Goal: Transaction & Acquisition: Purchase product/service

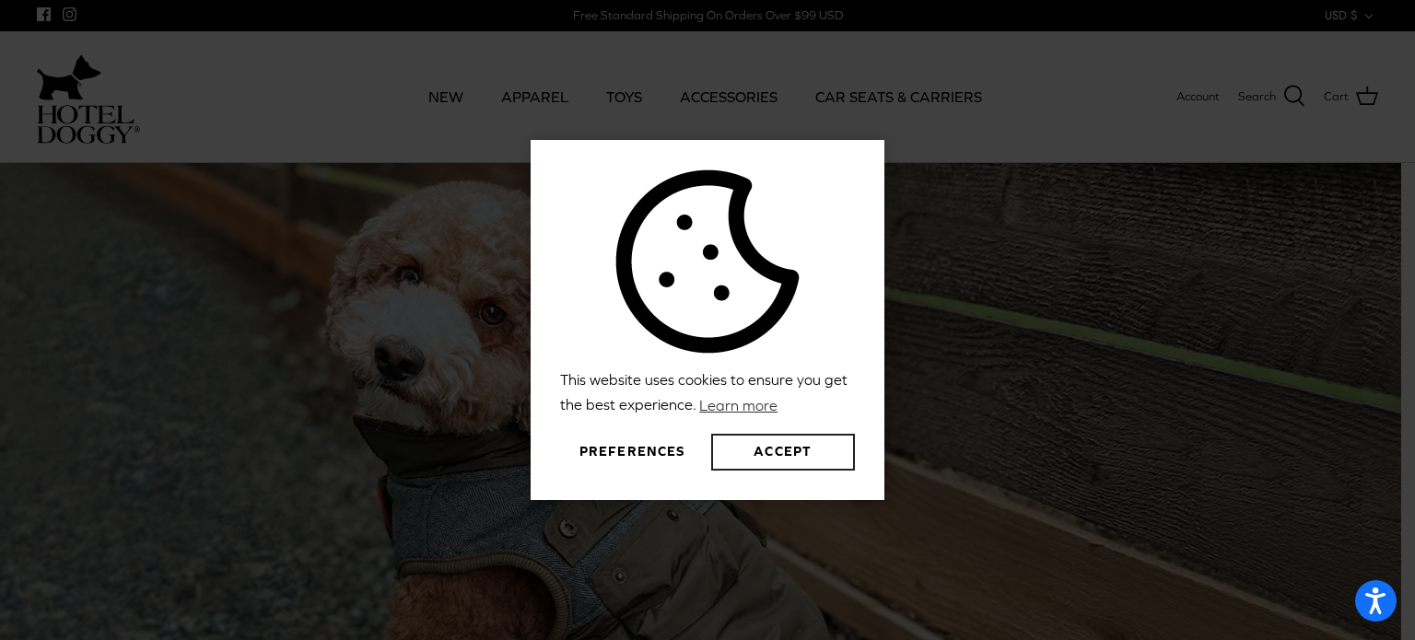
click at [766, 451] on button "Accept" at bounding box center [783, 452] width 144 height 37
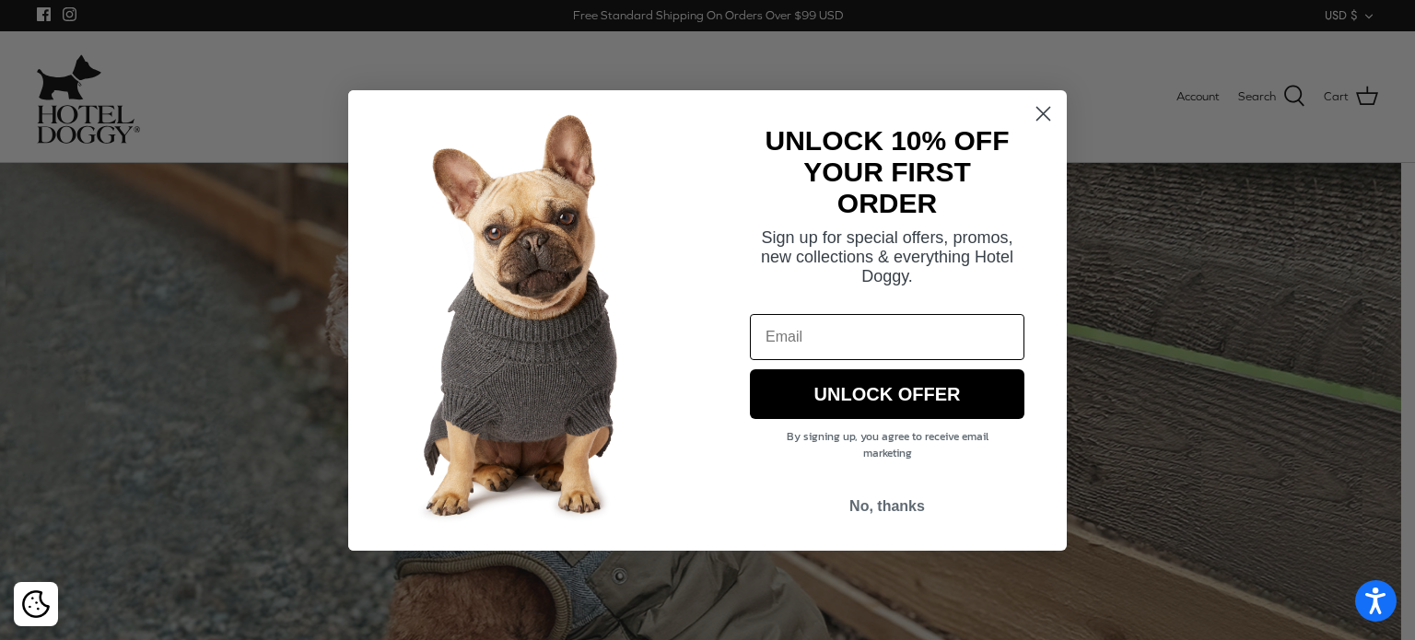
click at [1041, 113] on circle "Close dialog" at bounding box center [1043, 113] width 30 height 30
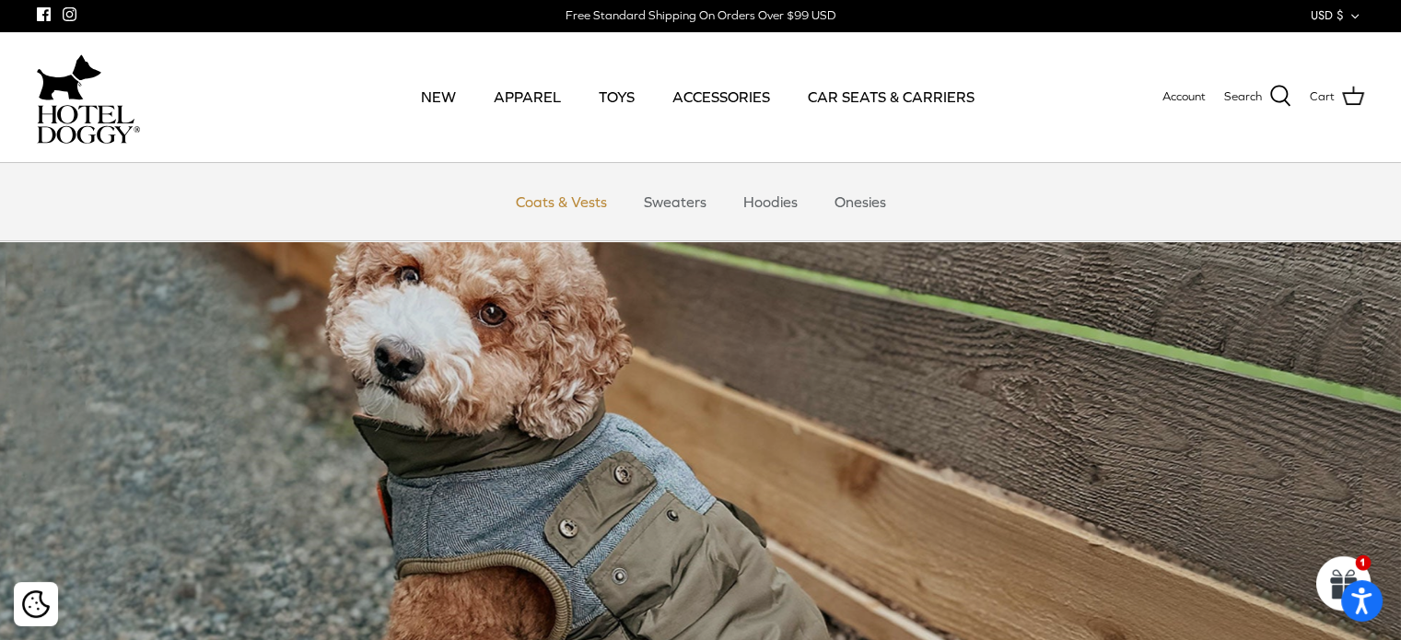
click at [574, 205] on link "Coats & Vests" at bounding box center [561, 201] width 124 height 55
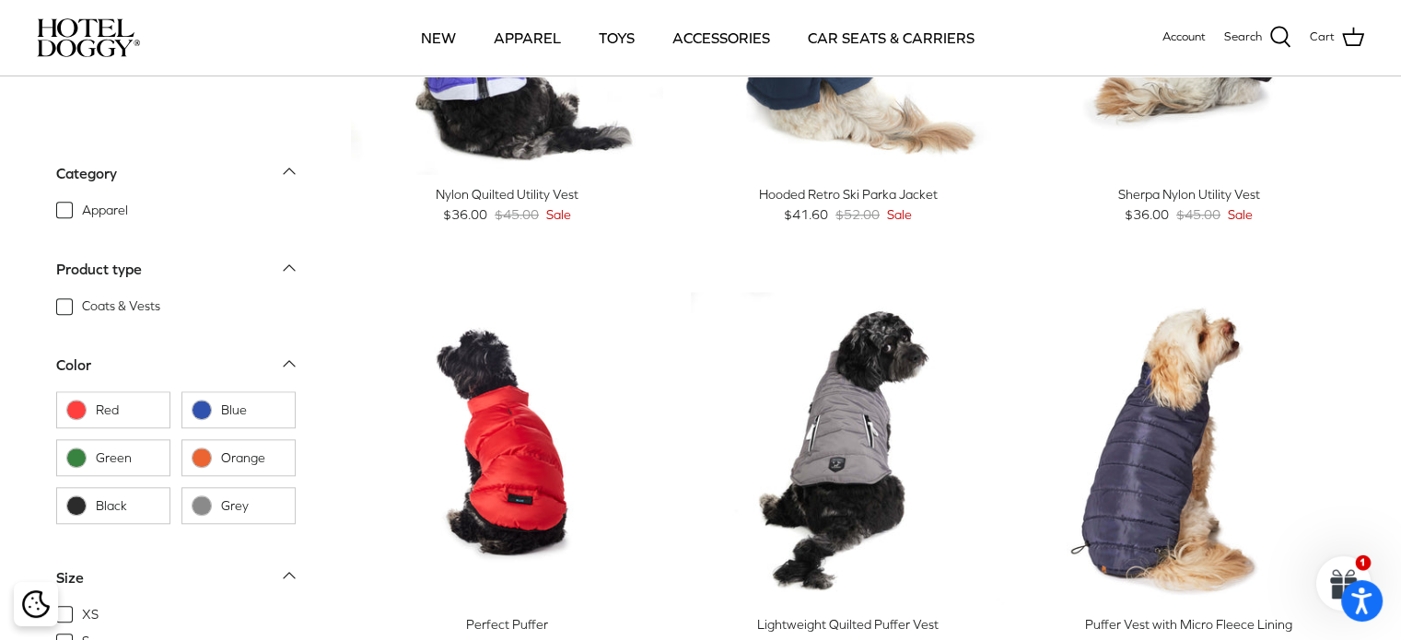
scroll to position [1577, 0]
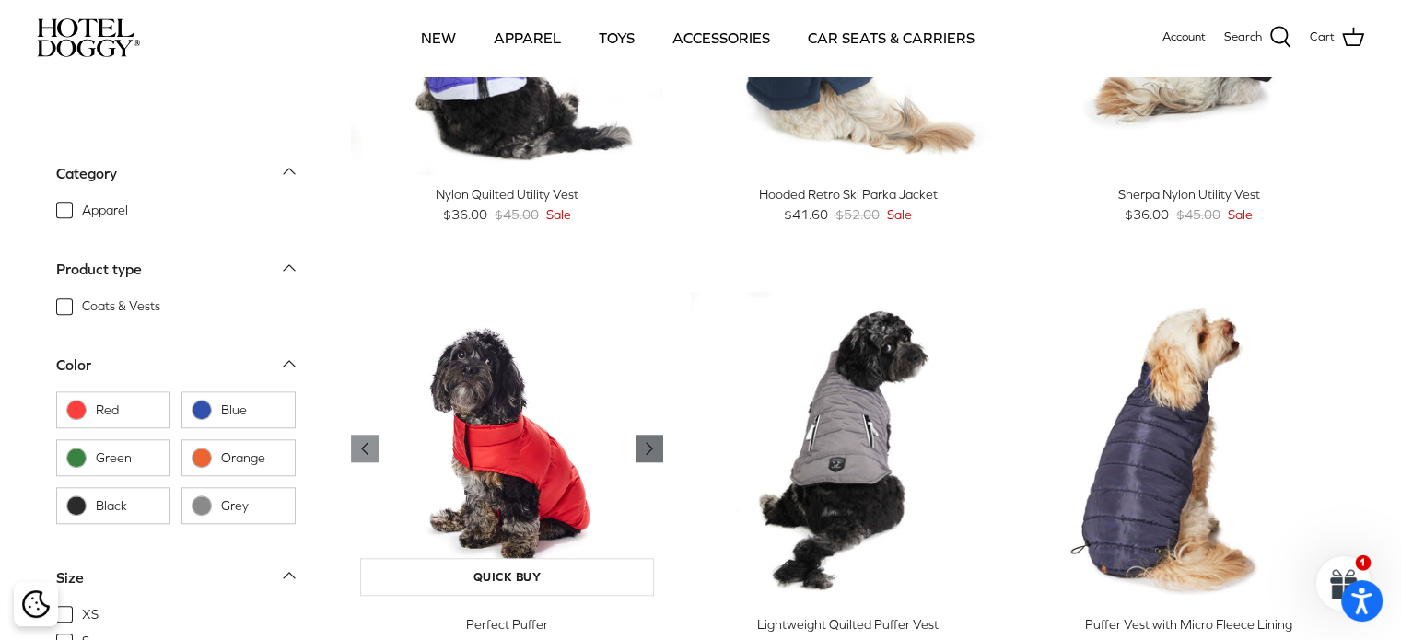
click at [649, 450] on polyline "Previous" at bounding box center [650, 448] width 6 height 11
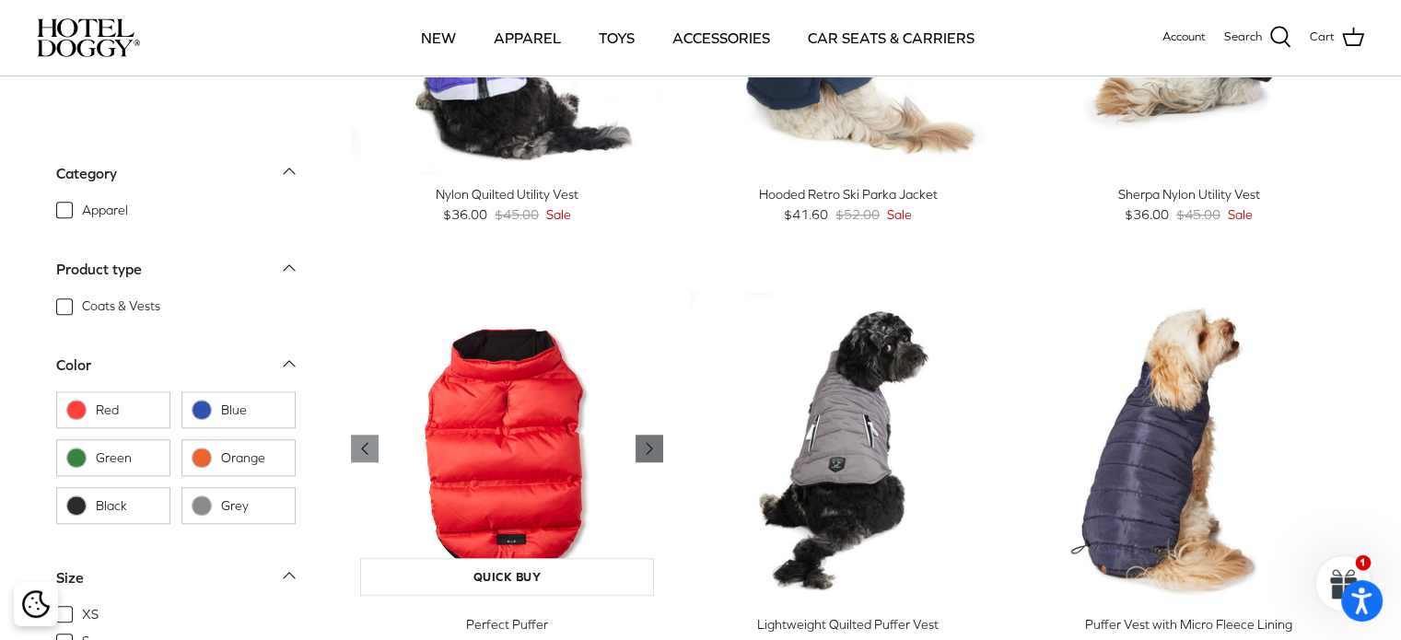
click at [649, 450] on polyline "Previous" at bounding box center [650, 448] width 6 height 11
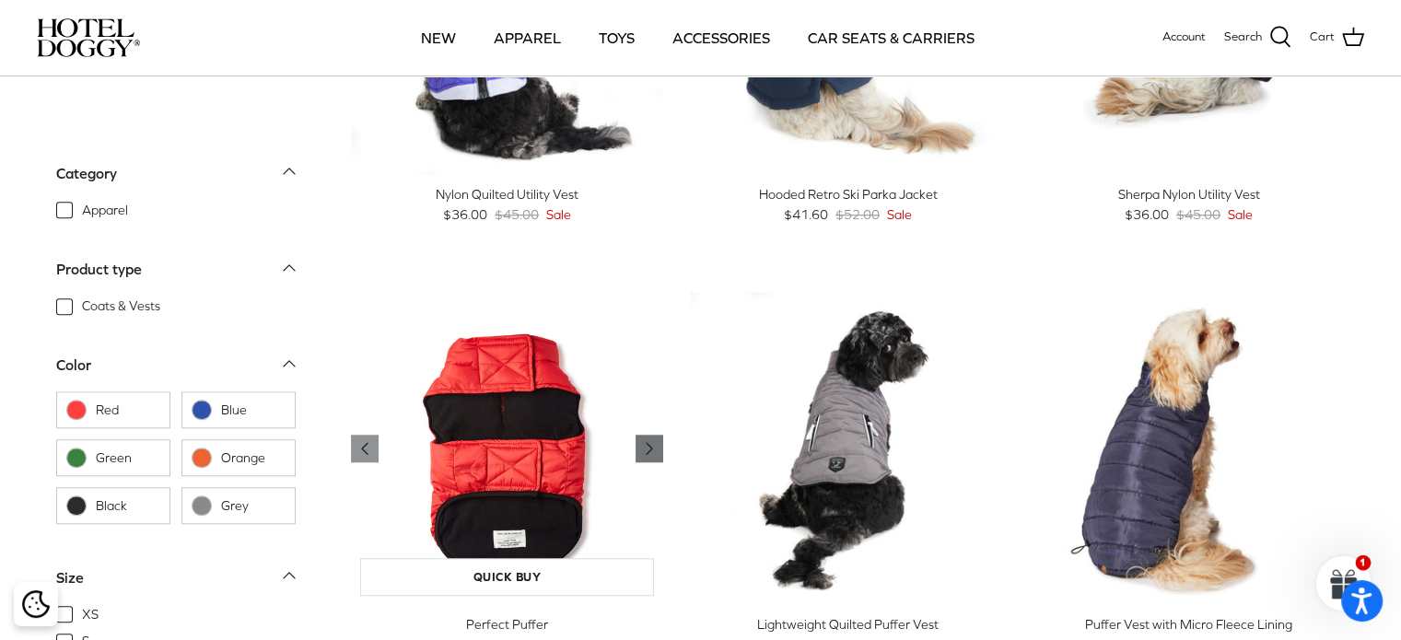
click at [649, 450] on polyline "Previous" at bounding box center [650, 448] width 6 height 11
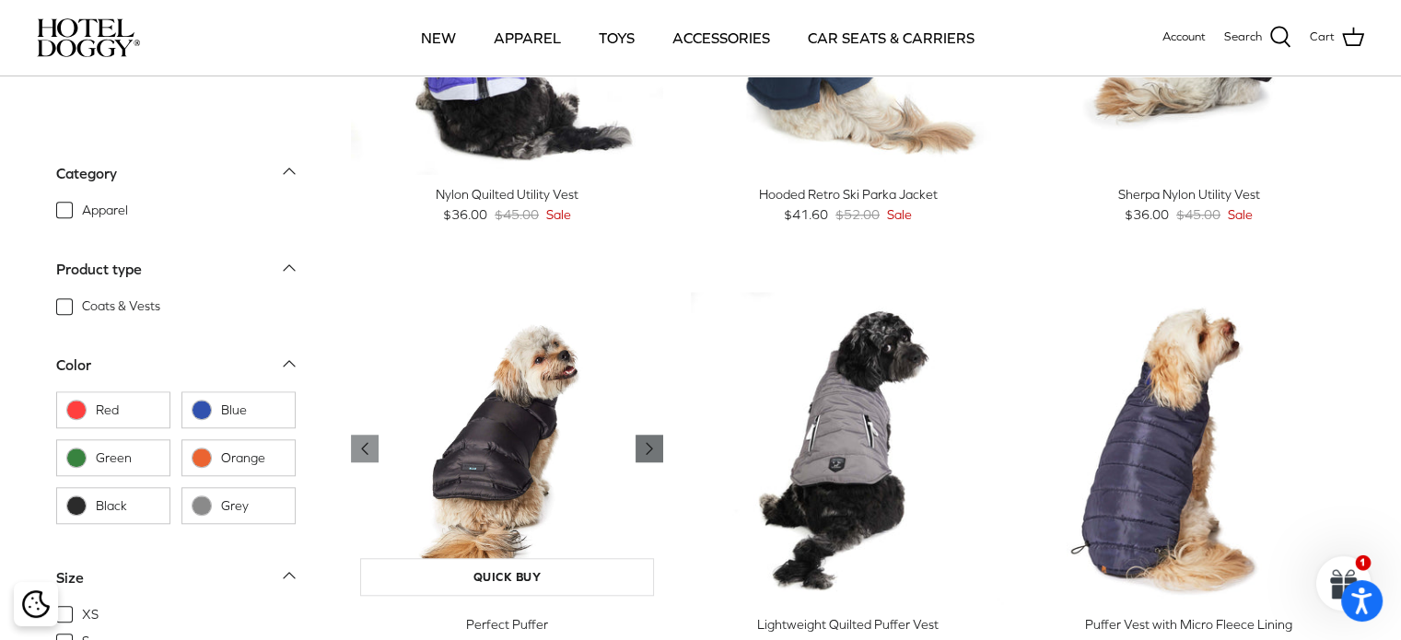
click at [649, 450] on polyline "Previous" at bounding box center [650, 448] width 6 height 11
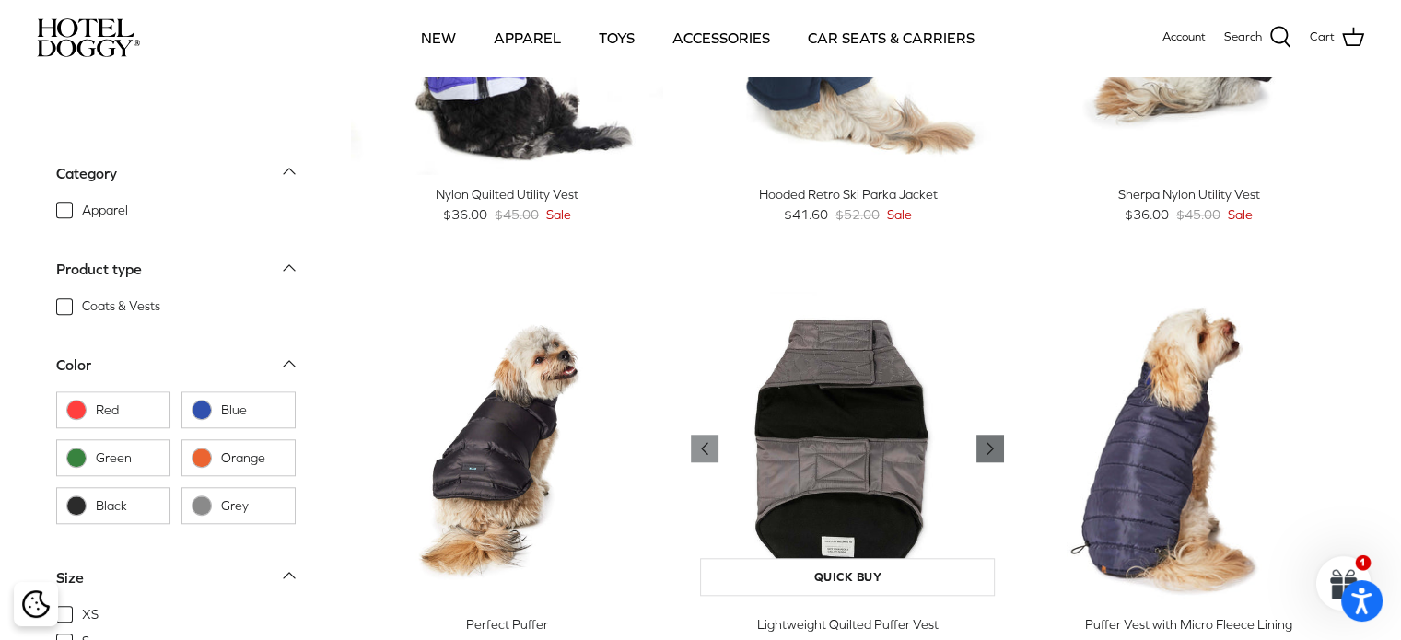
click at [988, 449] on icon "Right" at bounding box center [990, 449] width 22 height 22
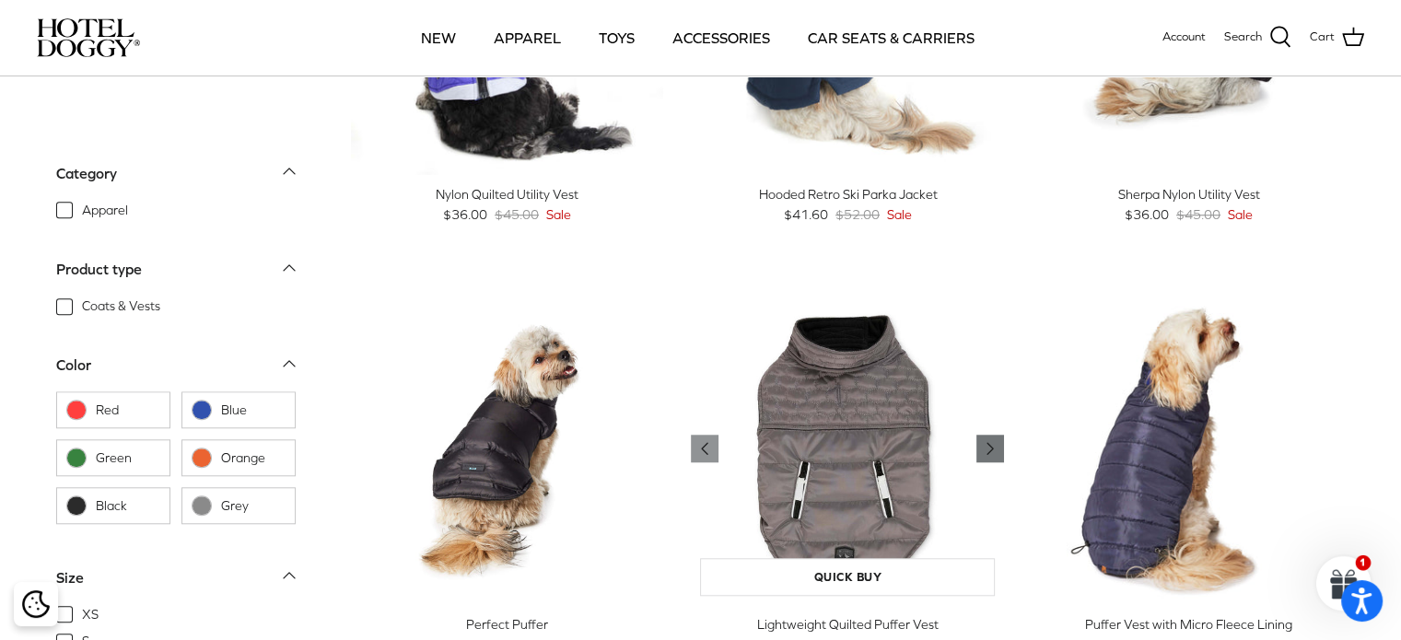
click at [988, 449] on icon "Right" at bounding box center [990, 449] width 22 height 22
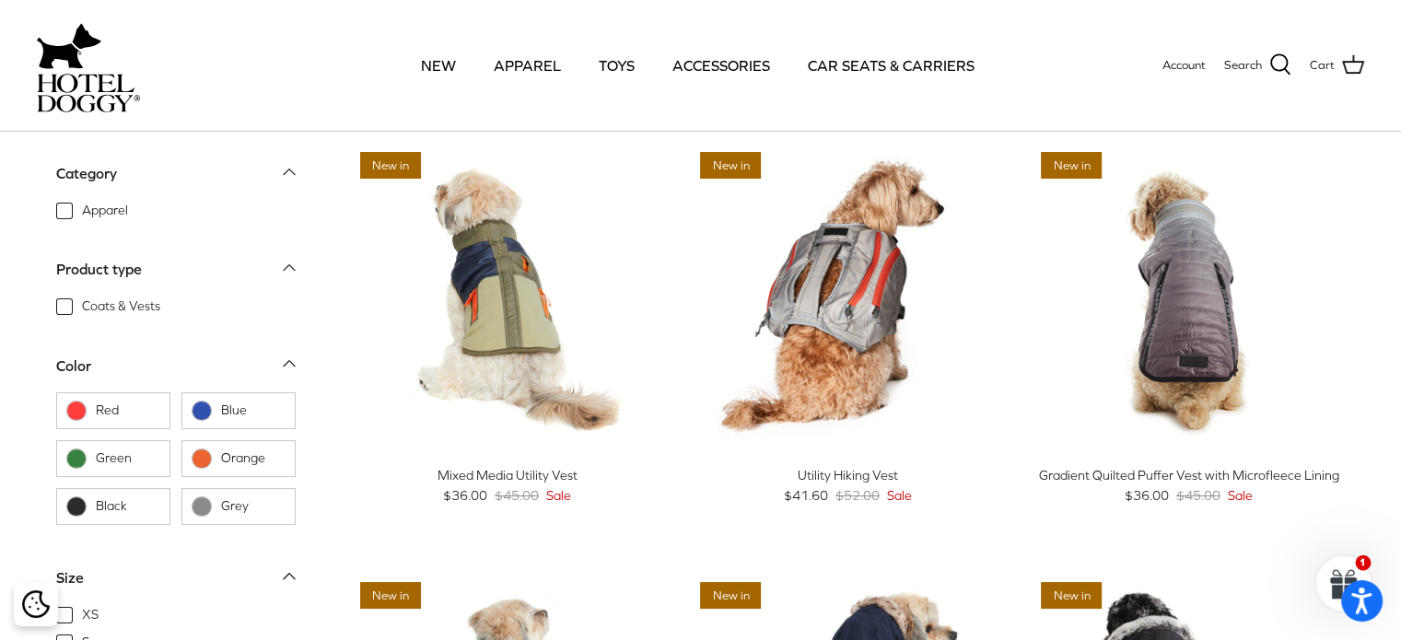
scroll to position [0, 0]
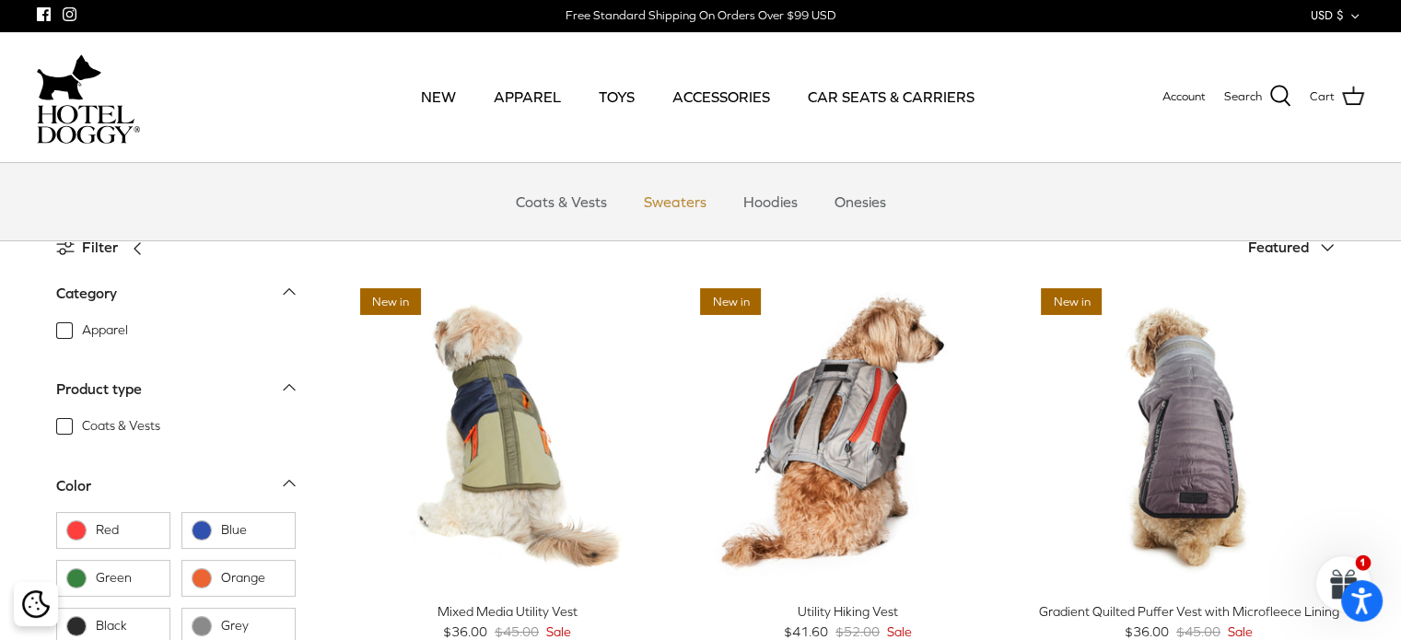
click at [680, 213] on link "Sweaters" at bounding box center [675, 201] width 96 height 55
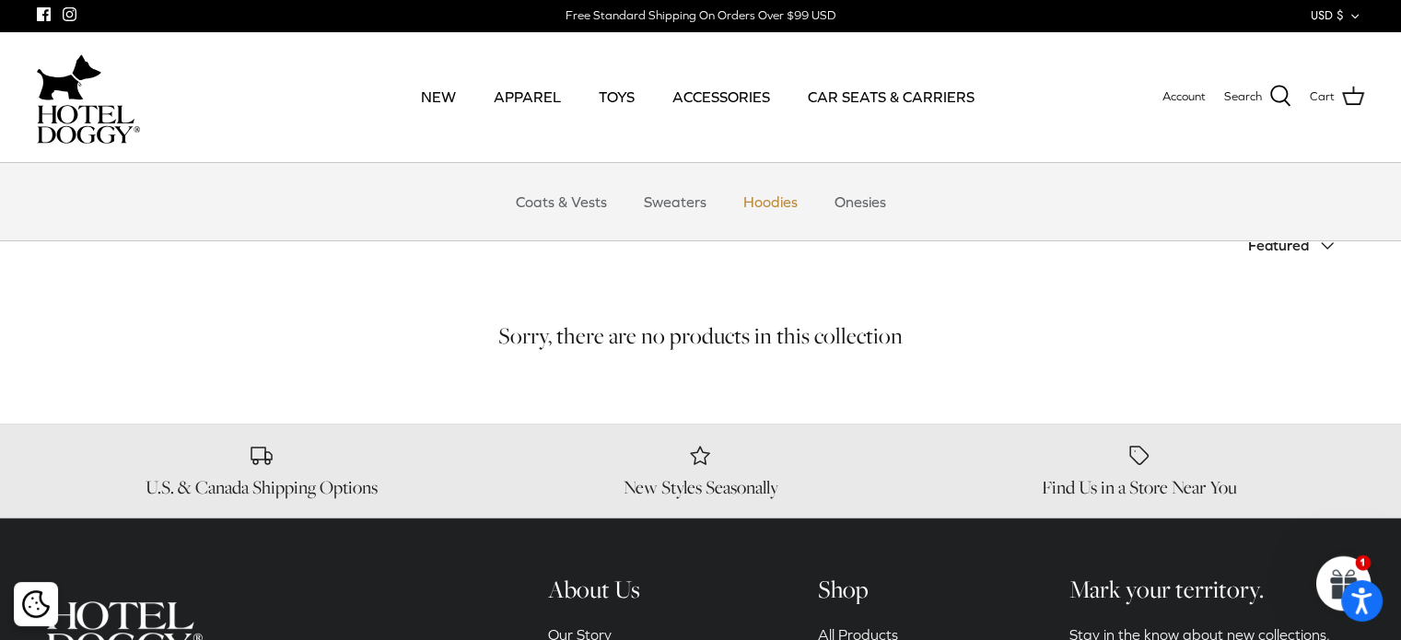
click at [770, 213] on link "Hoodies" at bounding box center [771, 201] width 88 height 55
click at [860, 193] on link "Onesies" at bounding box center [860, 201] width 85 height 55
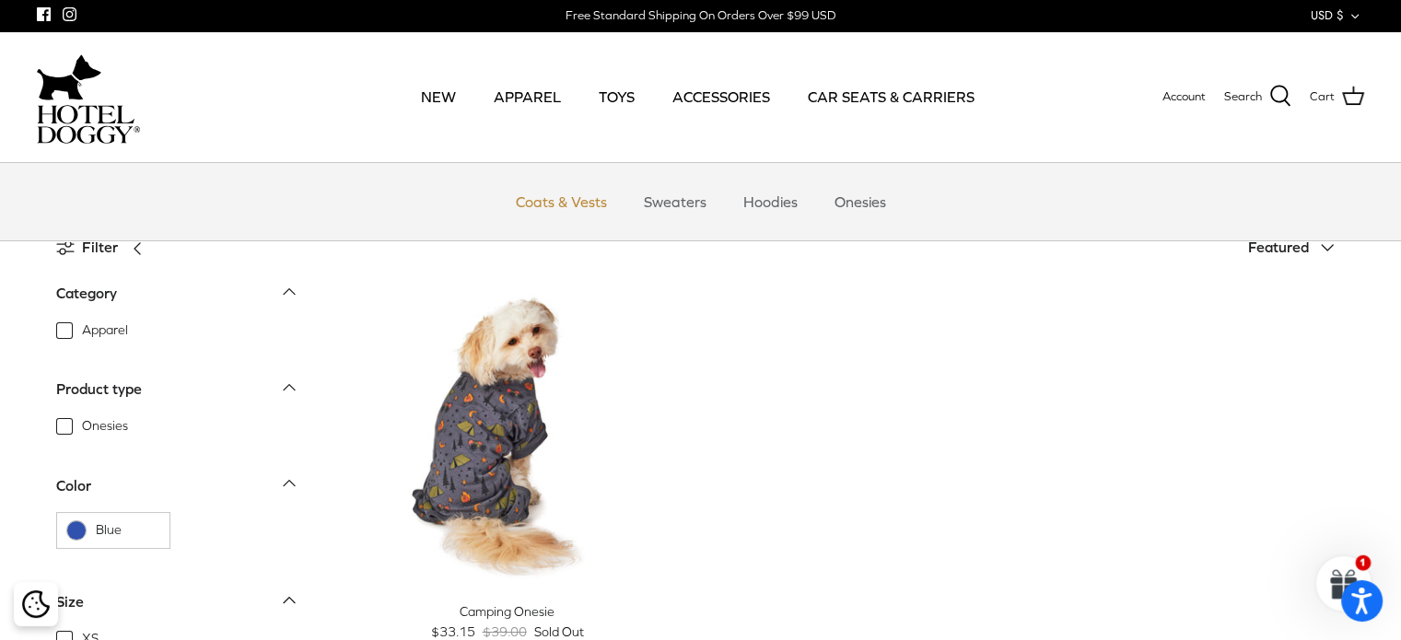
click at [542, 194] on link "Coats & Vests" at bounding box center [561, 201] width 124 height 55
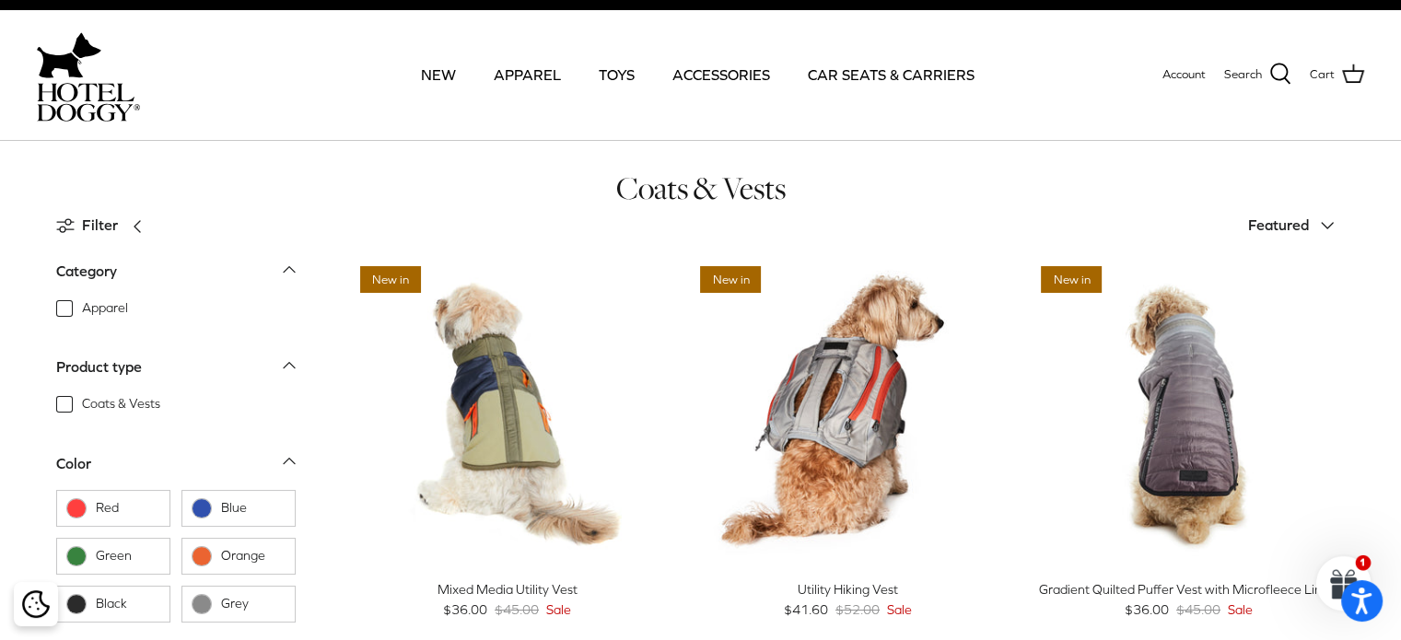
scroll to position [21, 0]
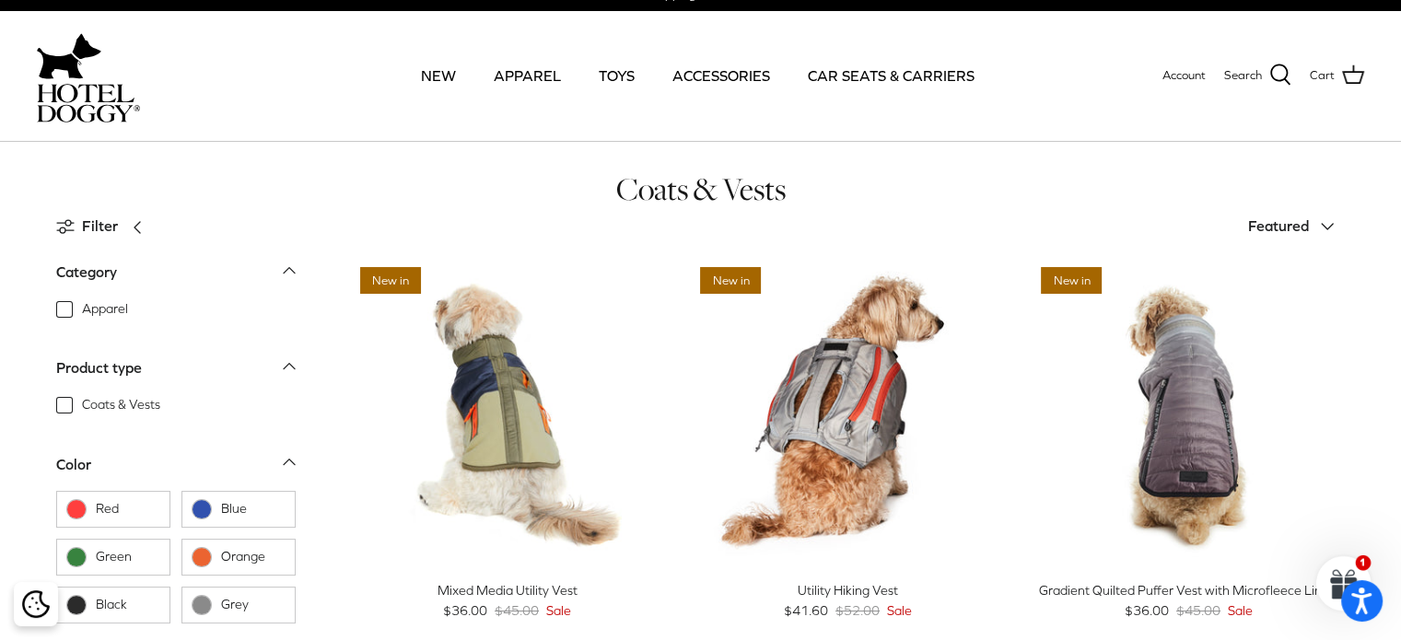
click at [1325, 224] on polyline at bounding box center [1327, 227] width 11 height 6
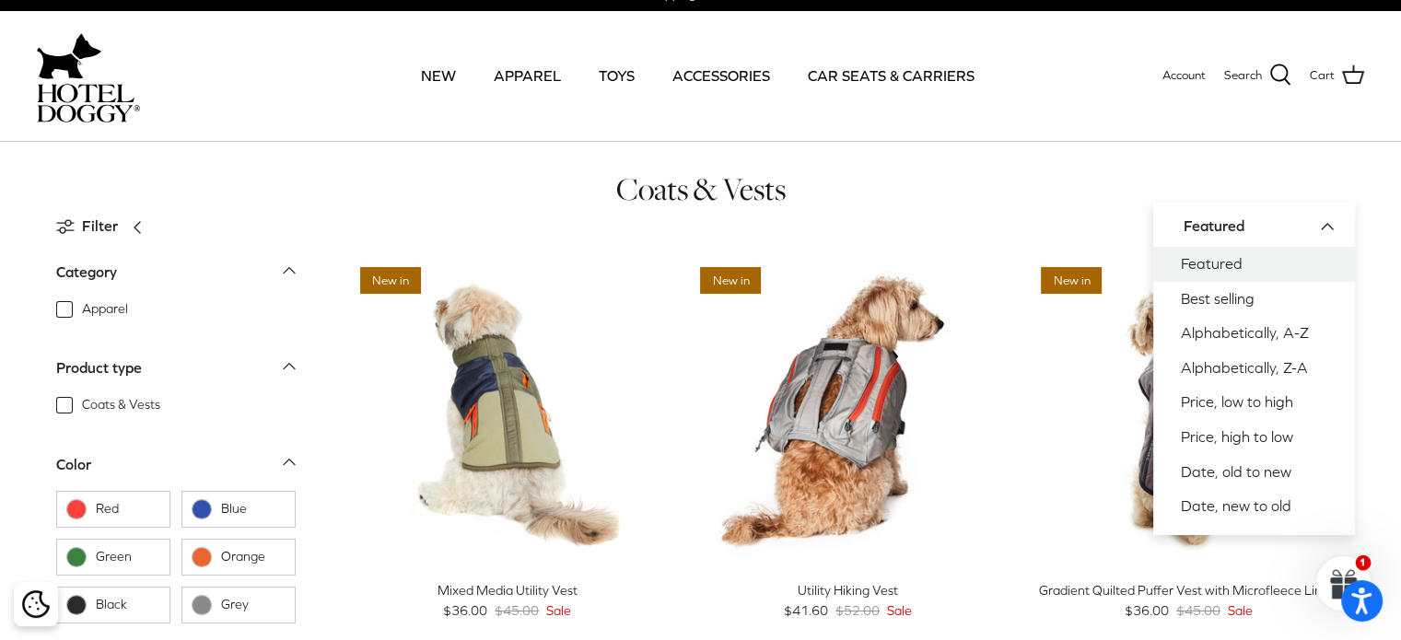
click at [1319, 264] on link "Featured" at bounding box center [1255, 264] width 202 height 35
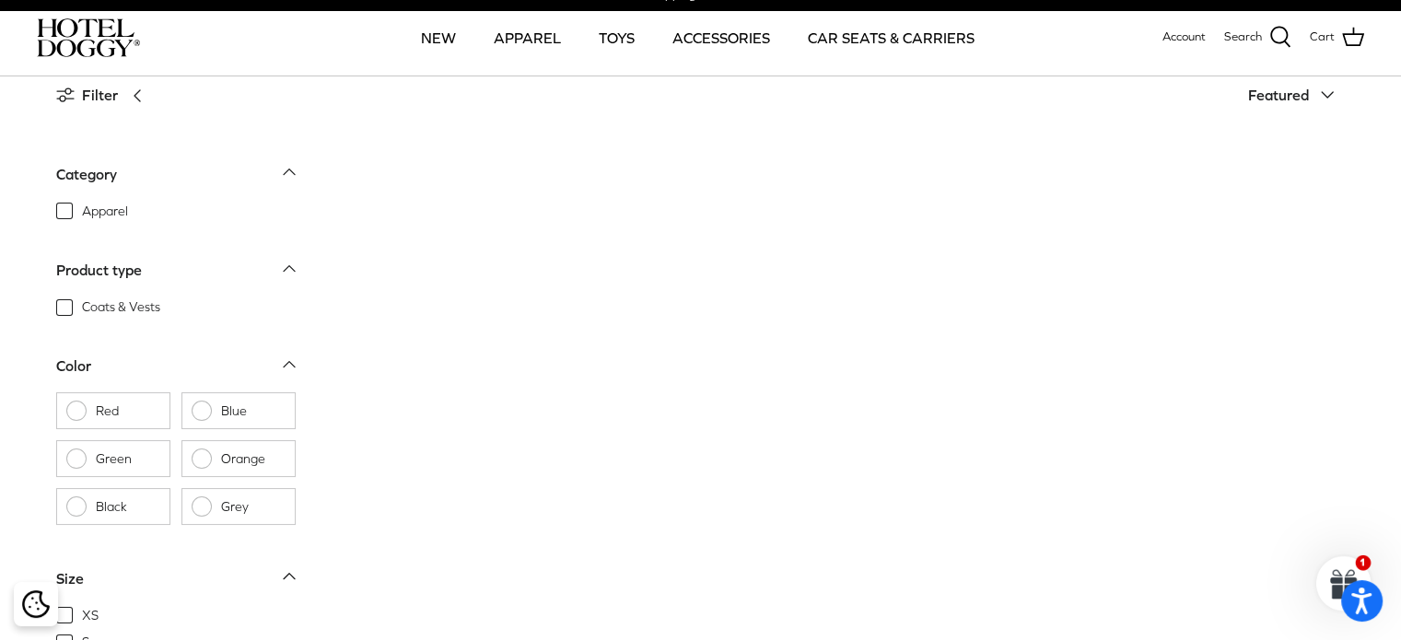
scroll to position [94, 0]
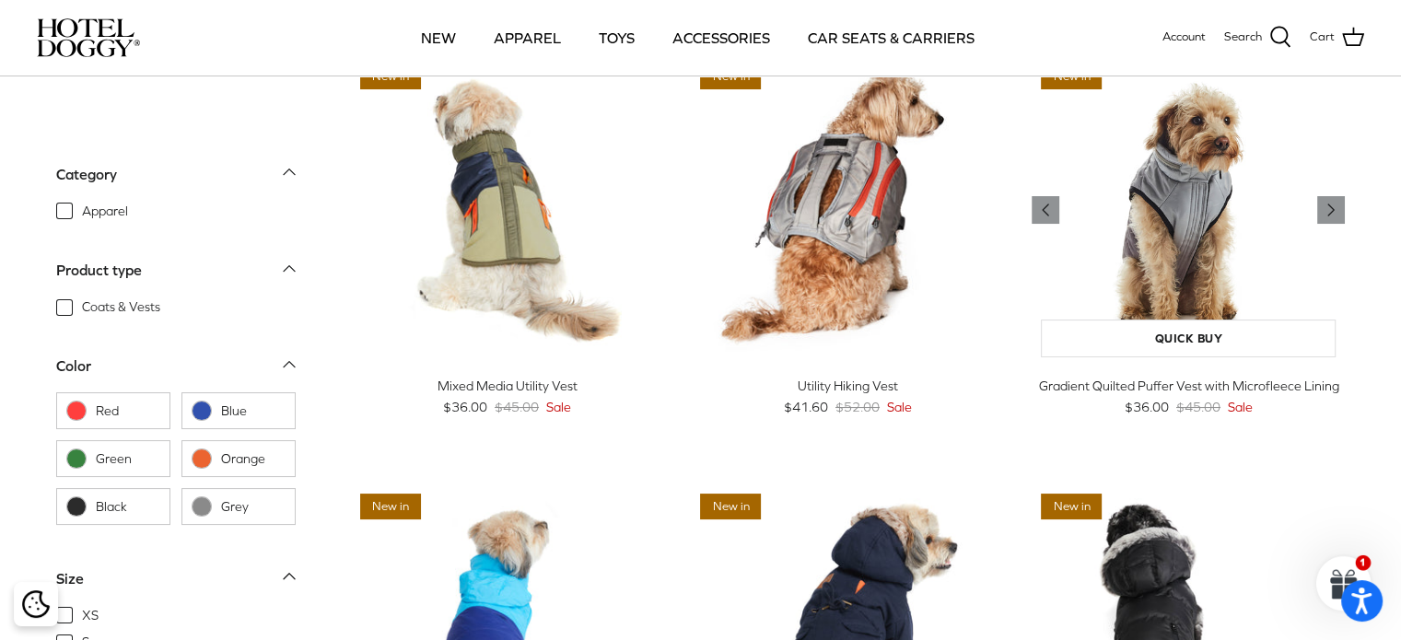
click at [1183, 218] on img "Gradient Quilted Puffer Vest with Microfleece Lining" at bounding box center [1188, 209] width 313 height 313
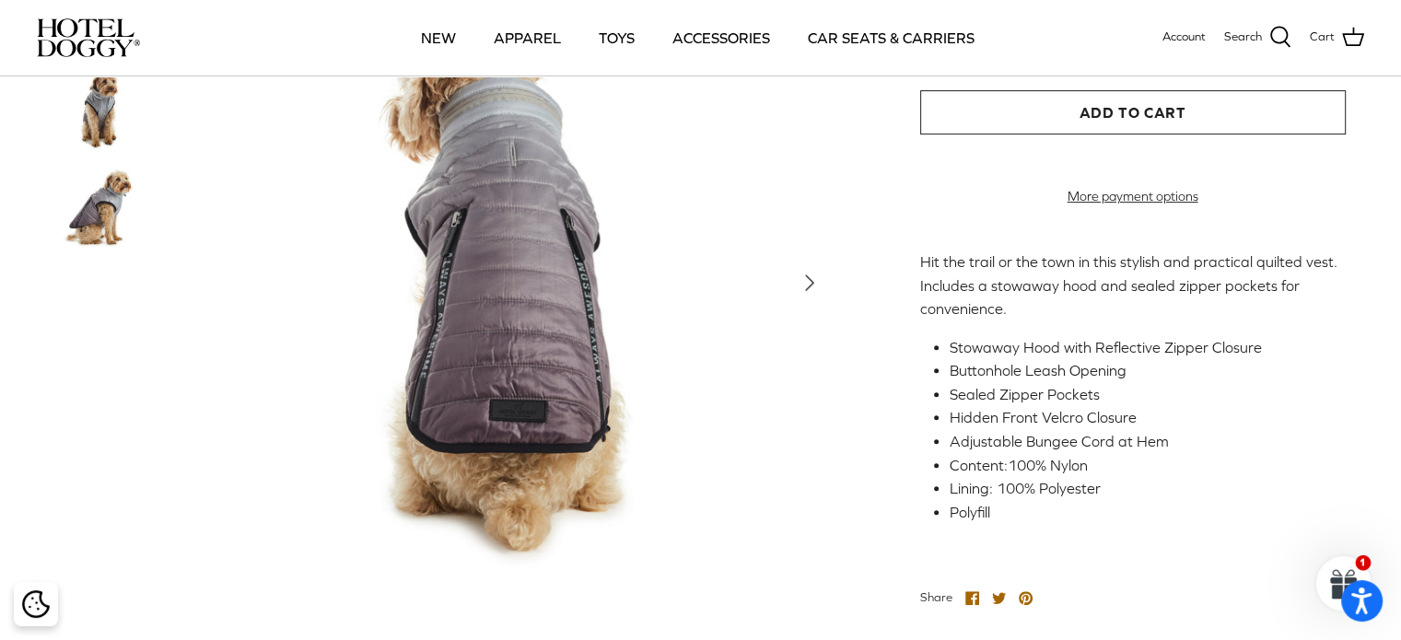
scroll to position [669, 0]
click at [809, 291] on polyline "Next" at bounding box center [809, 283] width 7 height 15
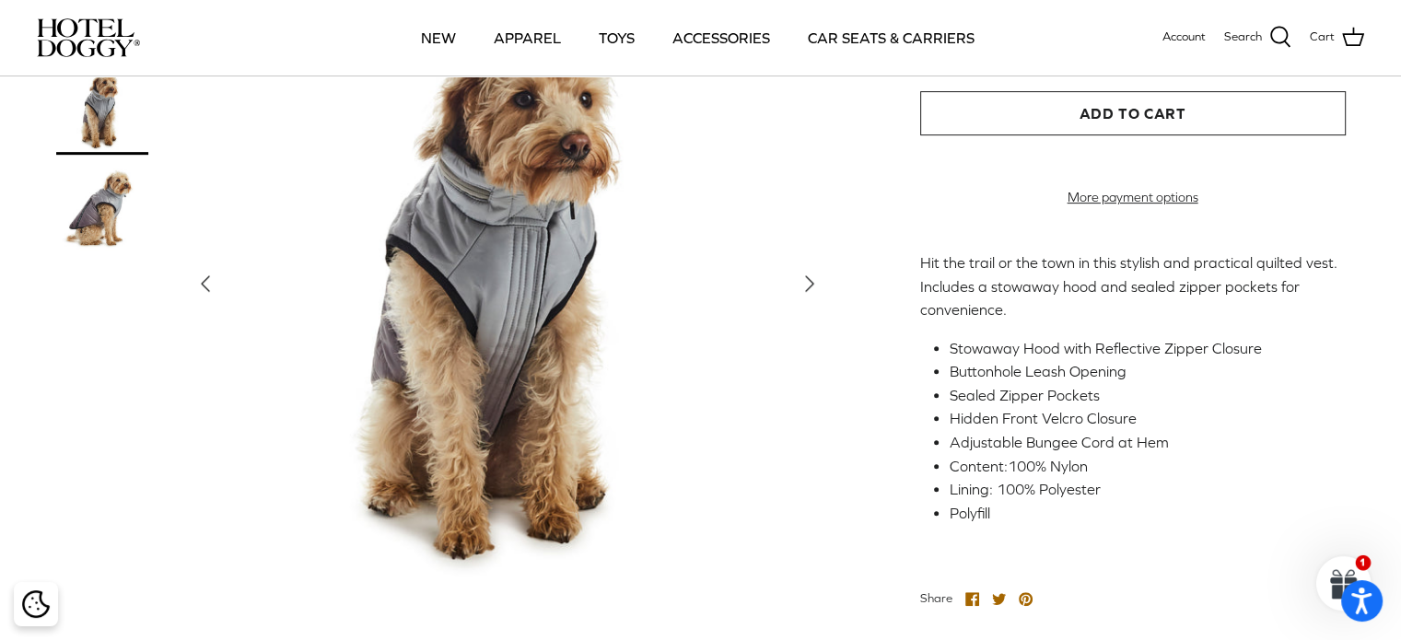
click at [809, 291] on polyline "Next" at bounding box center [809, 283] width 7 height 15
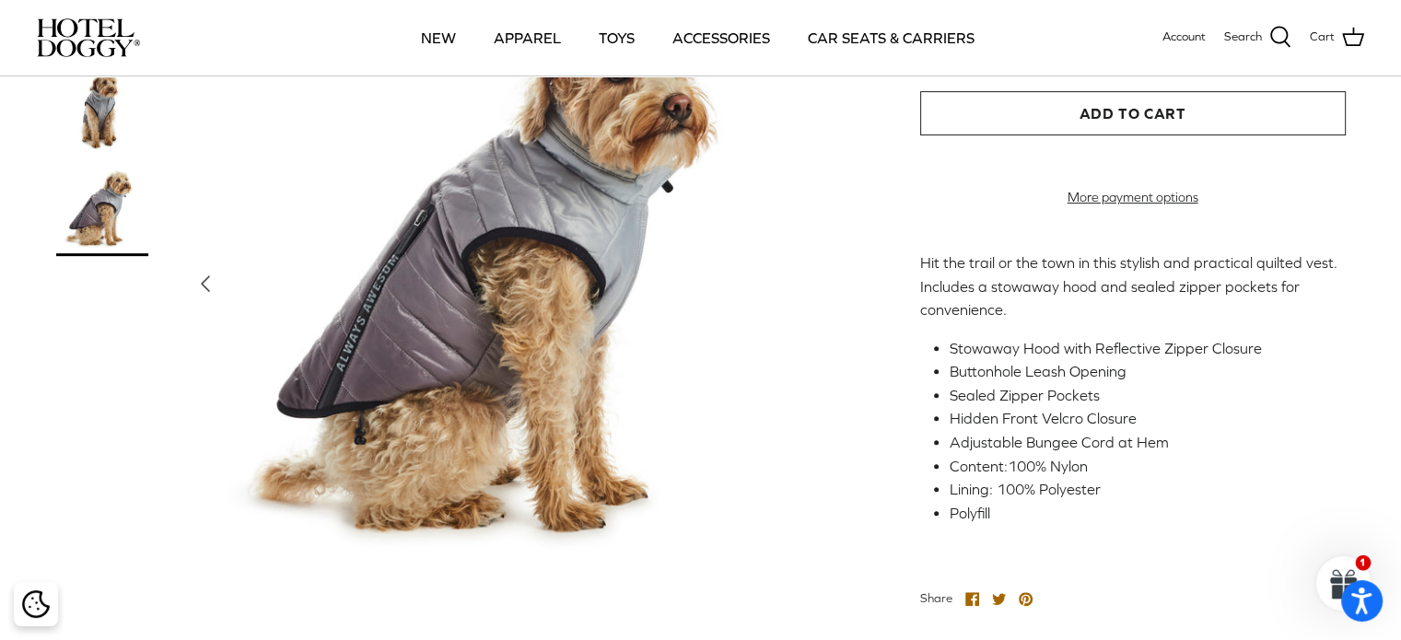
click at [809, 307] on img at bounding box center [507, 283] width 645 height 645
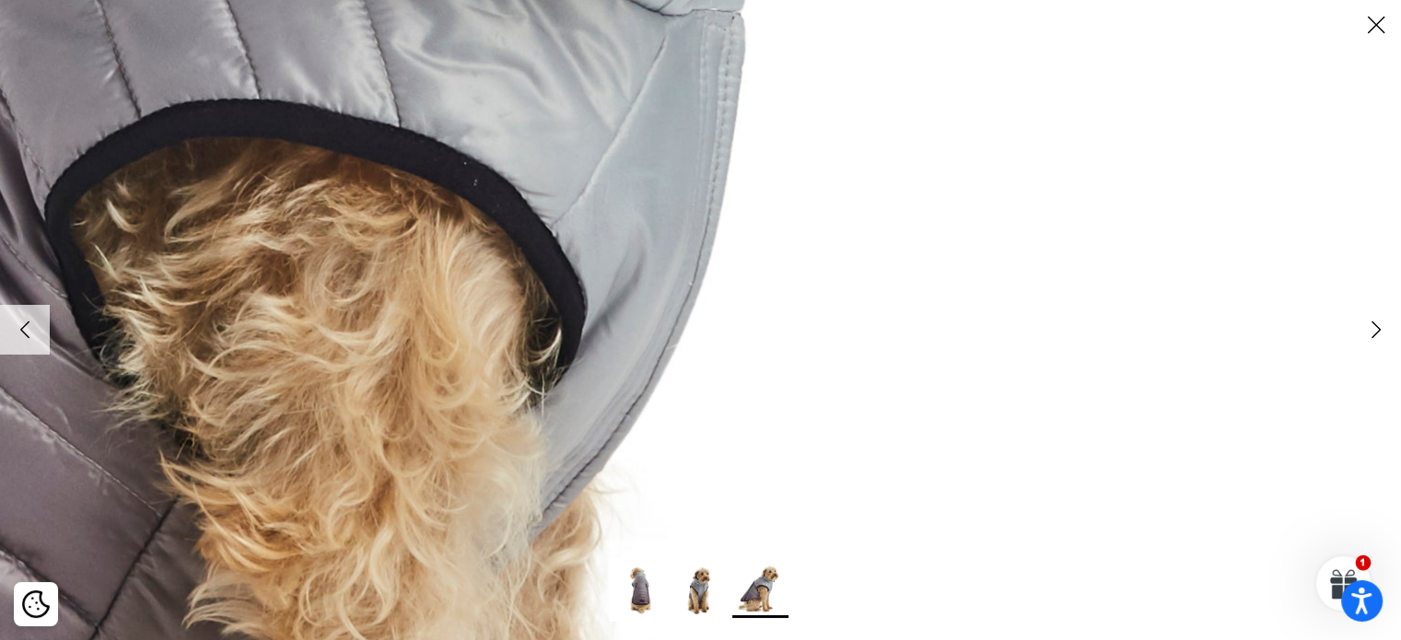
click at [1366, 323] on icon "Right" at bounding box center [1376, 329] width 31 height 31
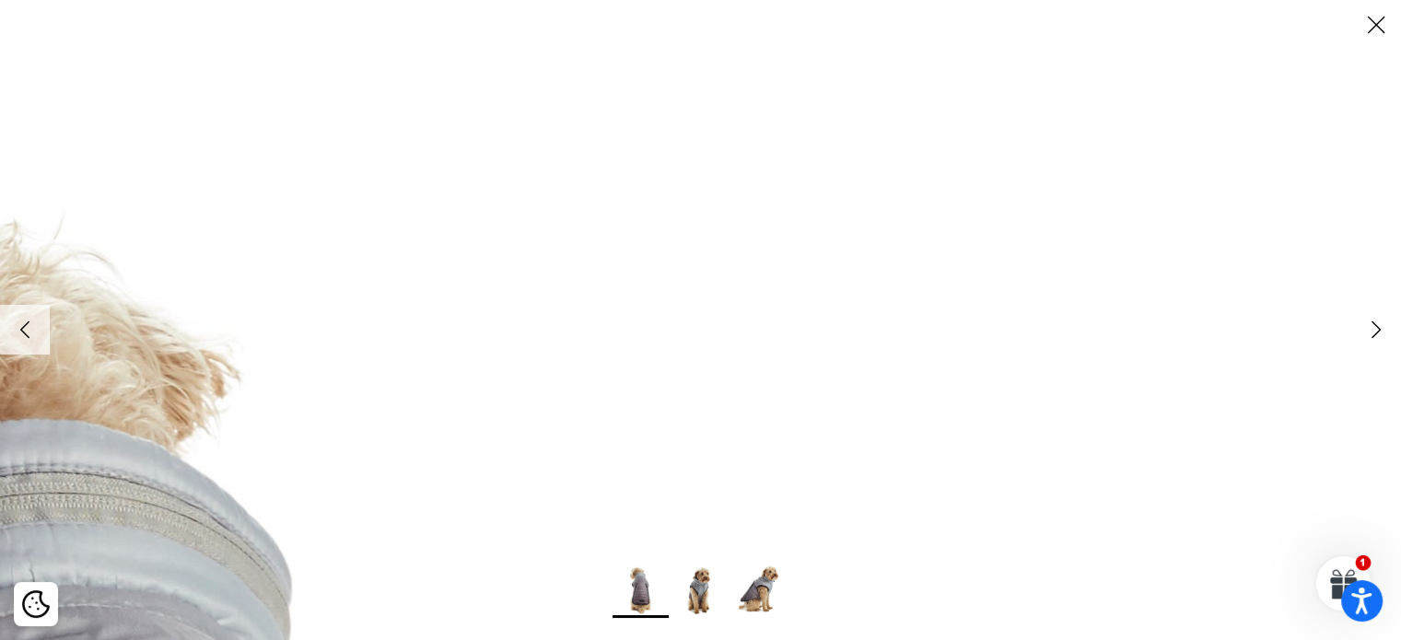
click at [1372, 22] on icon "Close" at bounding box center [1376, 24] width 31 height 31
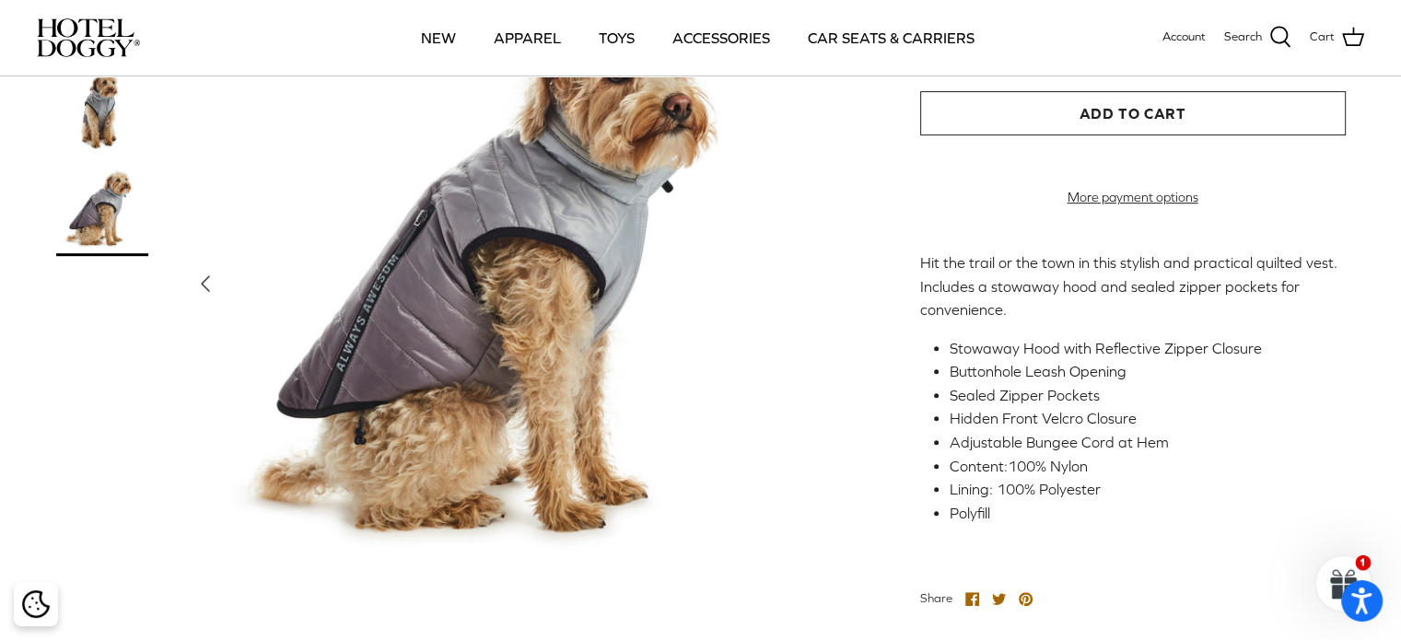
click at [195, 299] on icon "Left" at bounding box center [205, 283] width 29 height 29
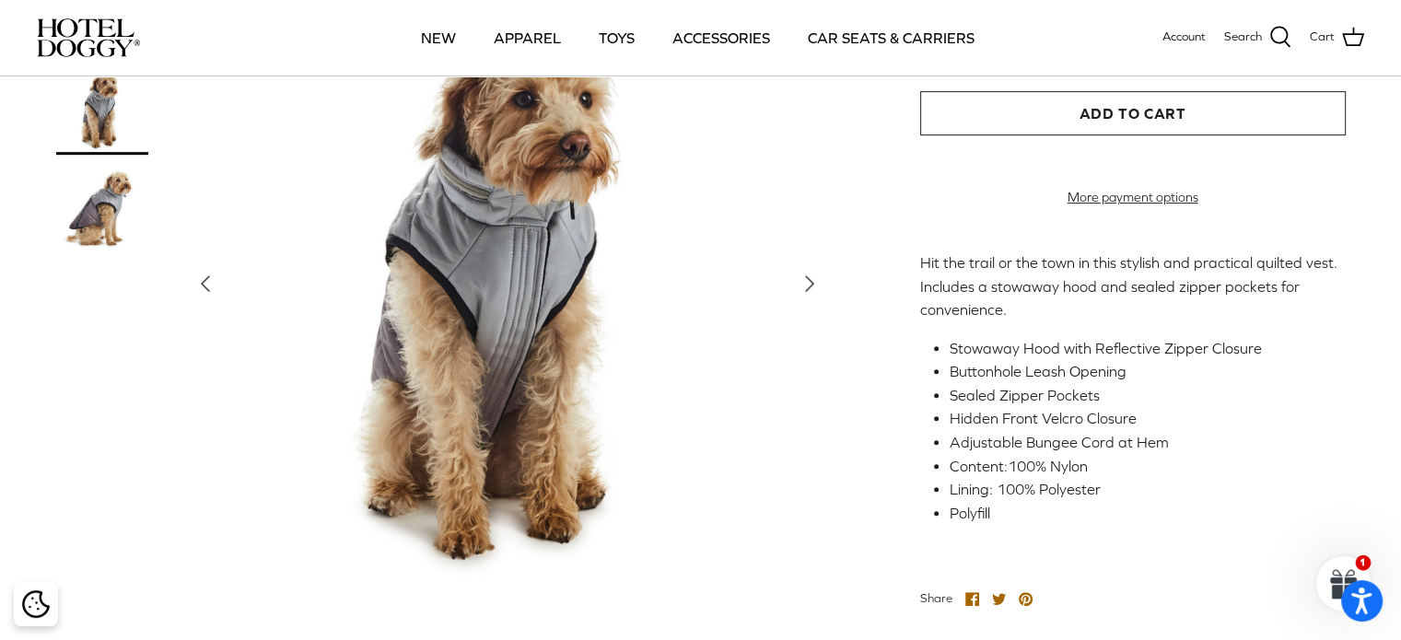
click at [195, 299] on icon "Left" at bounding box center [205, 283] width 29 height 29
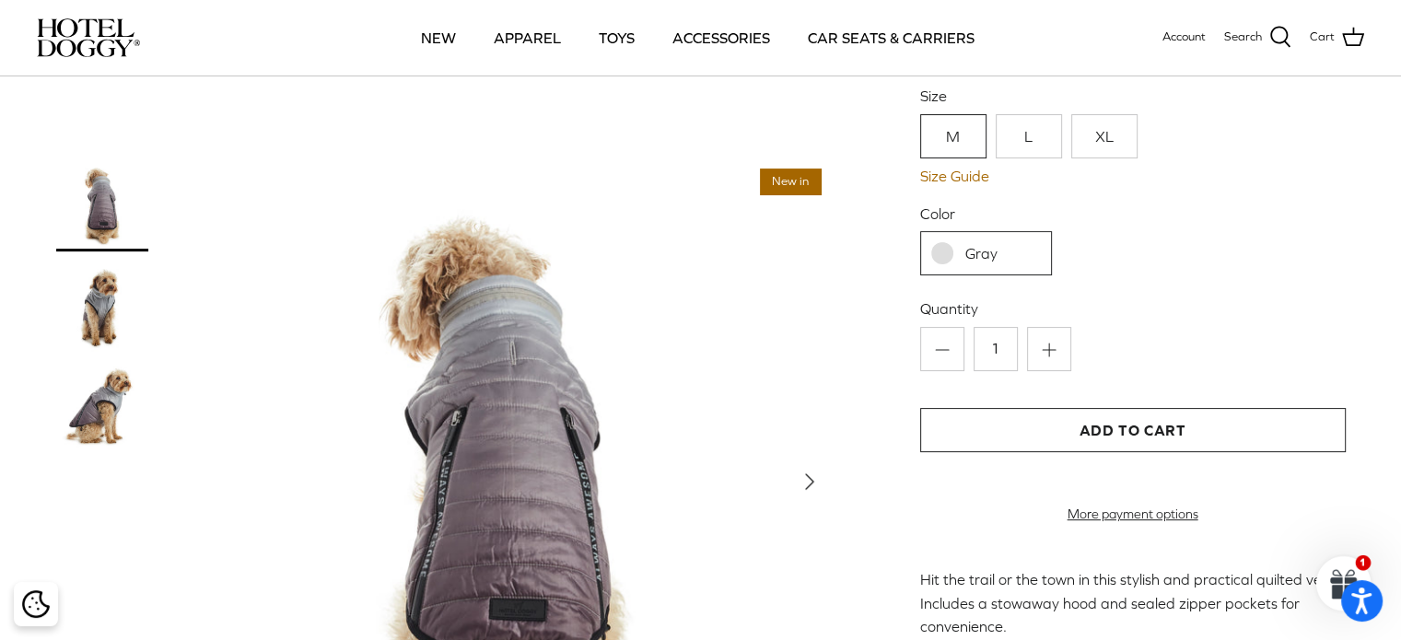
scroll to position [0, 0]
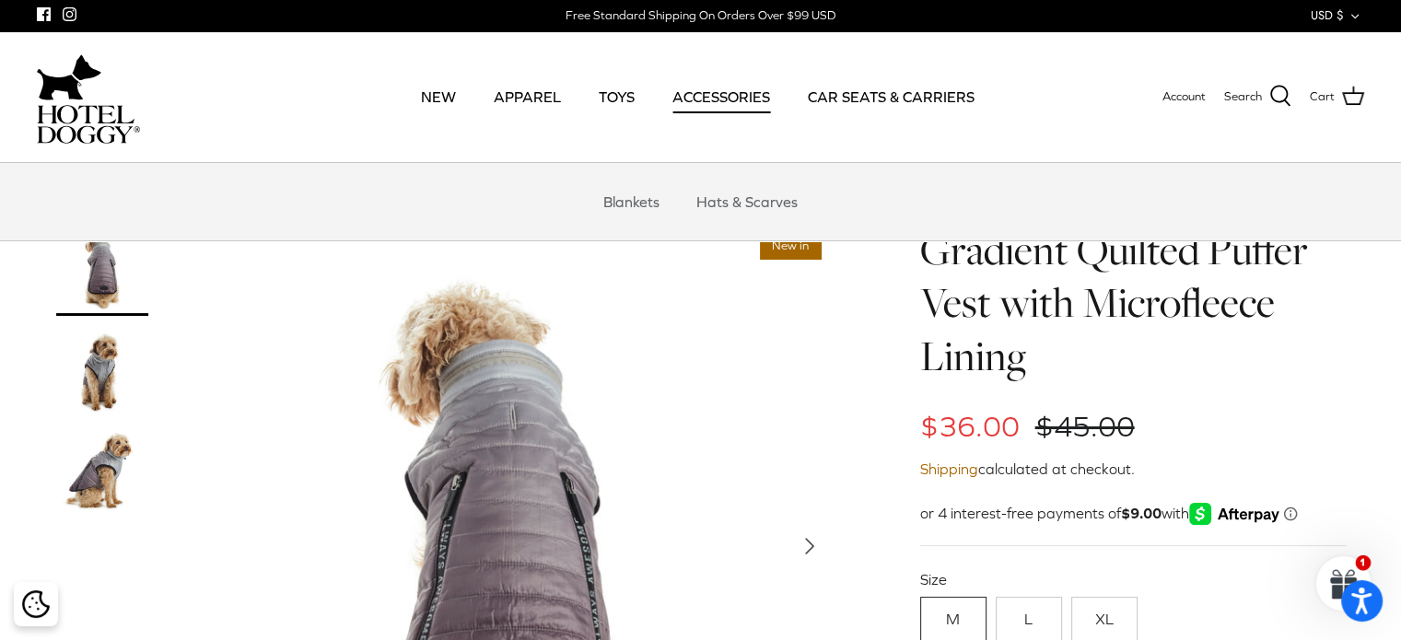
click at [705, 108] on link "ACCESSORIES" at bounding box center [721, 96] width 131 height 63
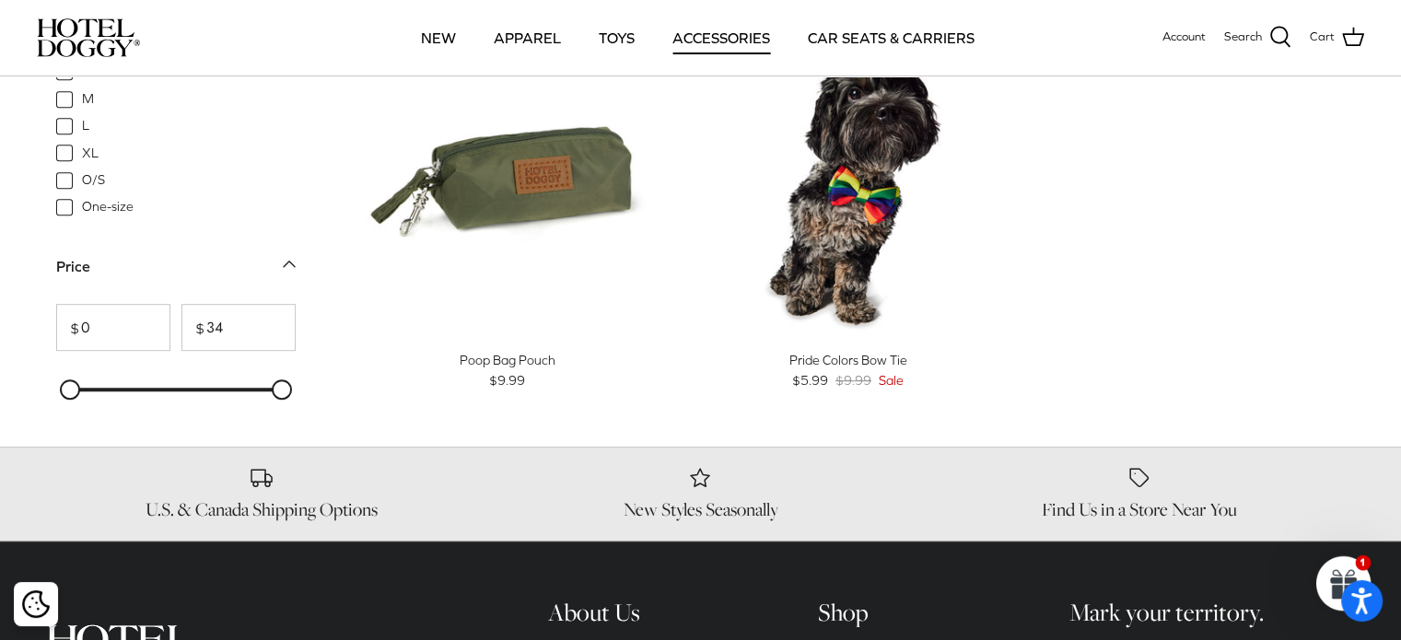
scroll to position [940, 0]
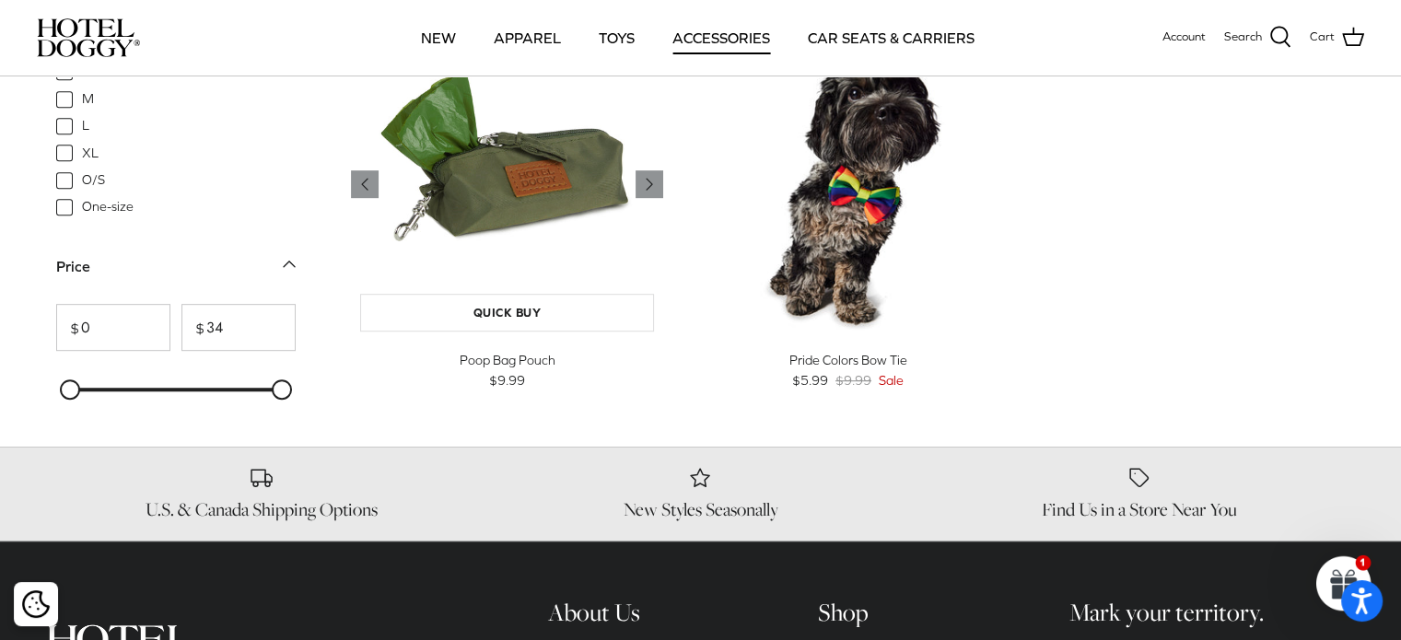
click at [515, 185] on img "Poop Bag Pouch" at bounding box center [507, 184] width 313 height 313
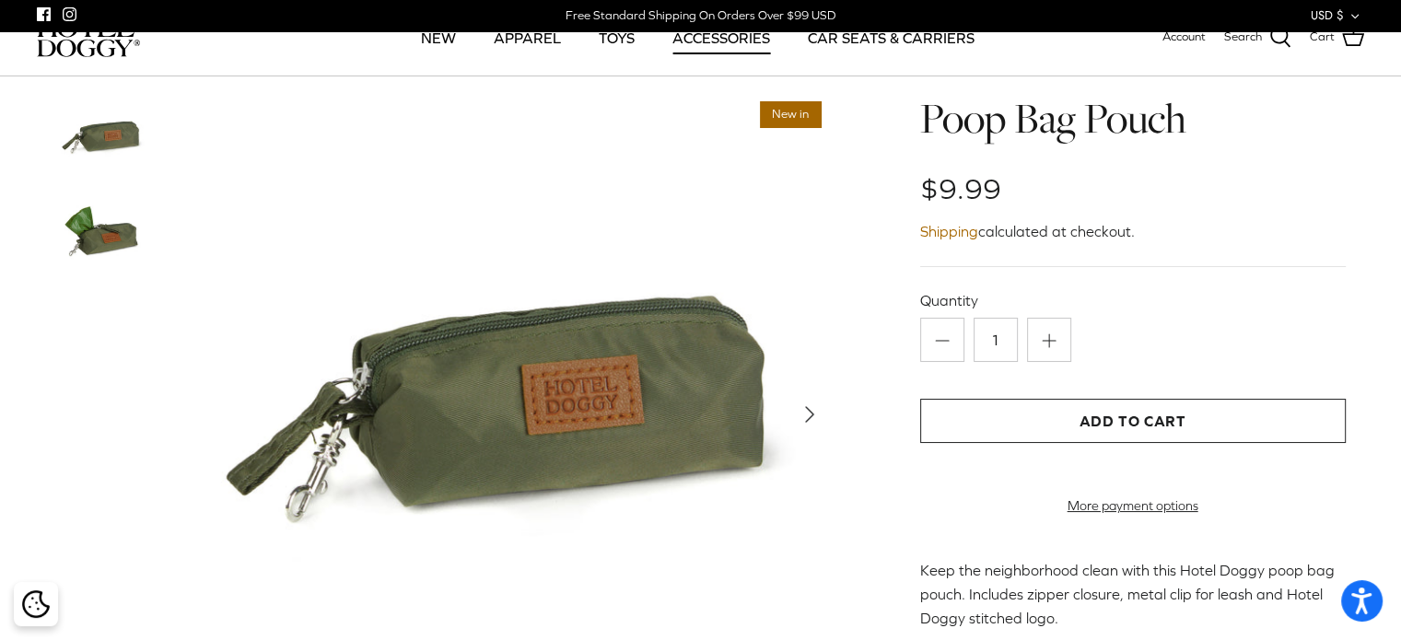
scroll to position [132, 0]
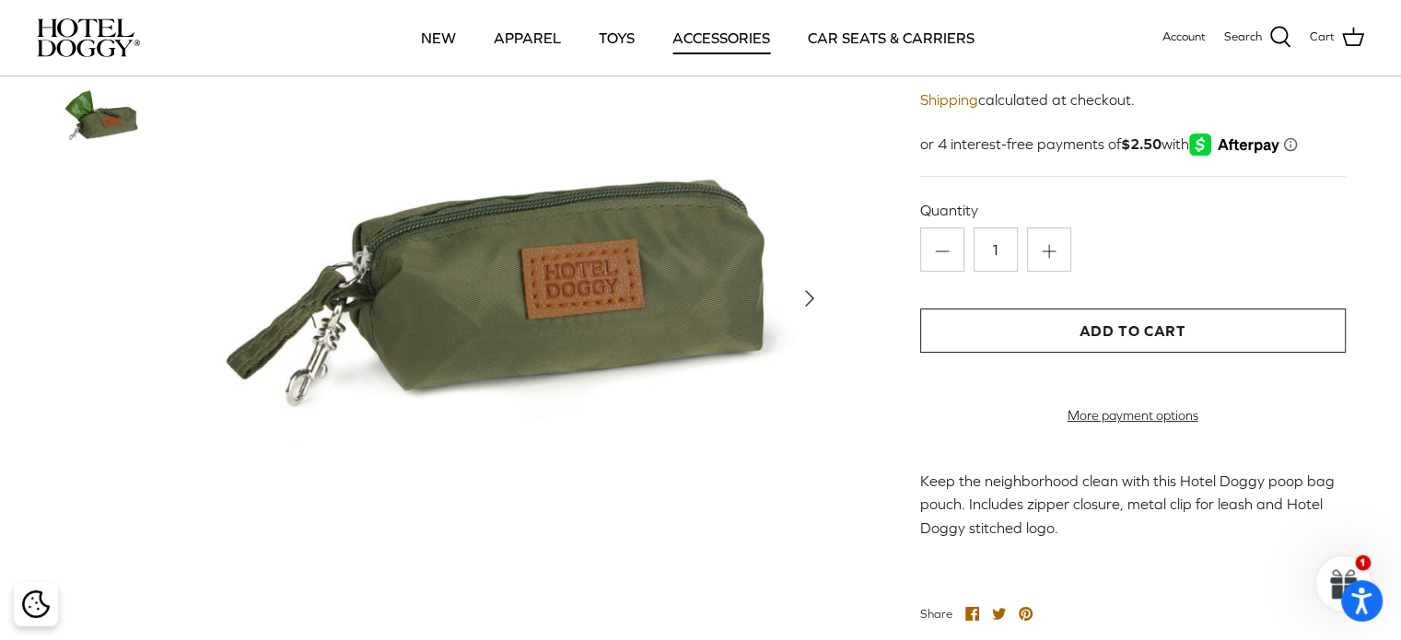
click at [815, 313] on icon "Right" at bounding box center [809, 298] width 29 height 29
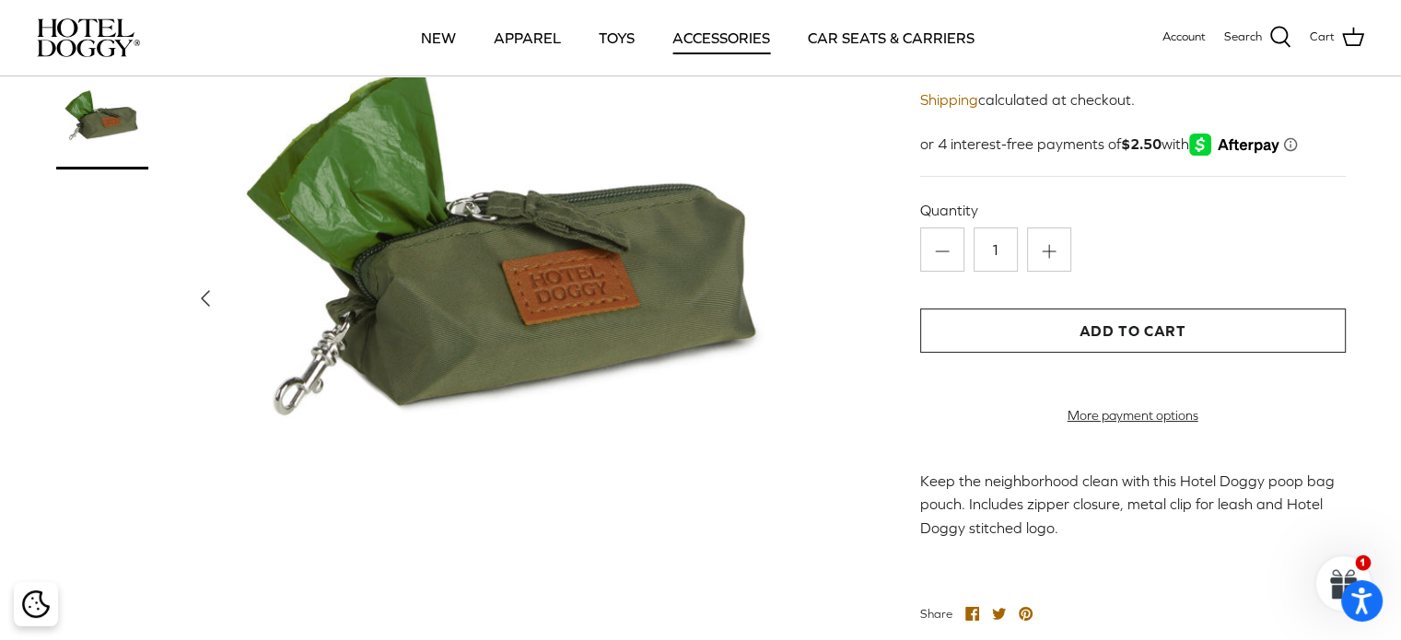
click at [815, 328] on img at bounding box center [507, 298] width 645 height 645
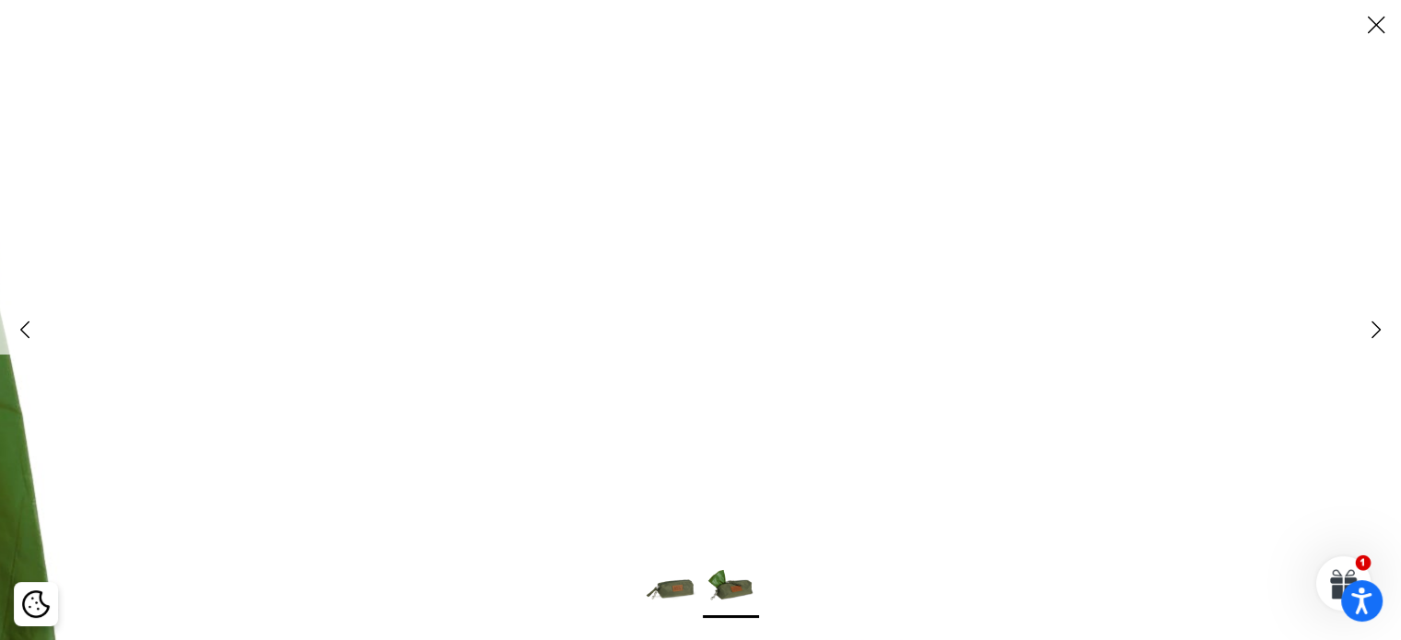
click at [1375, 32] on icon "Close" at bounding box center [1376, 24] width 31 height 31
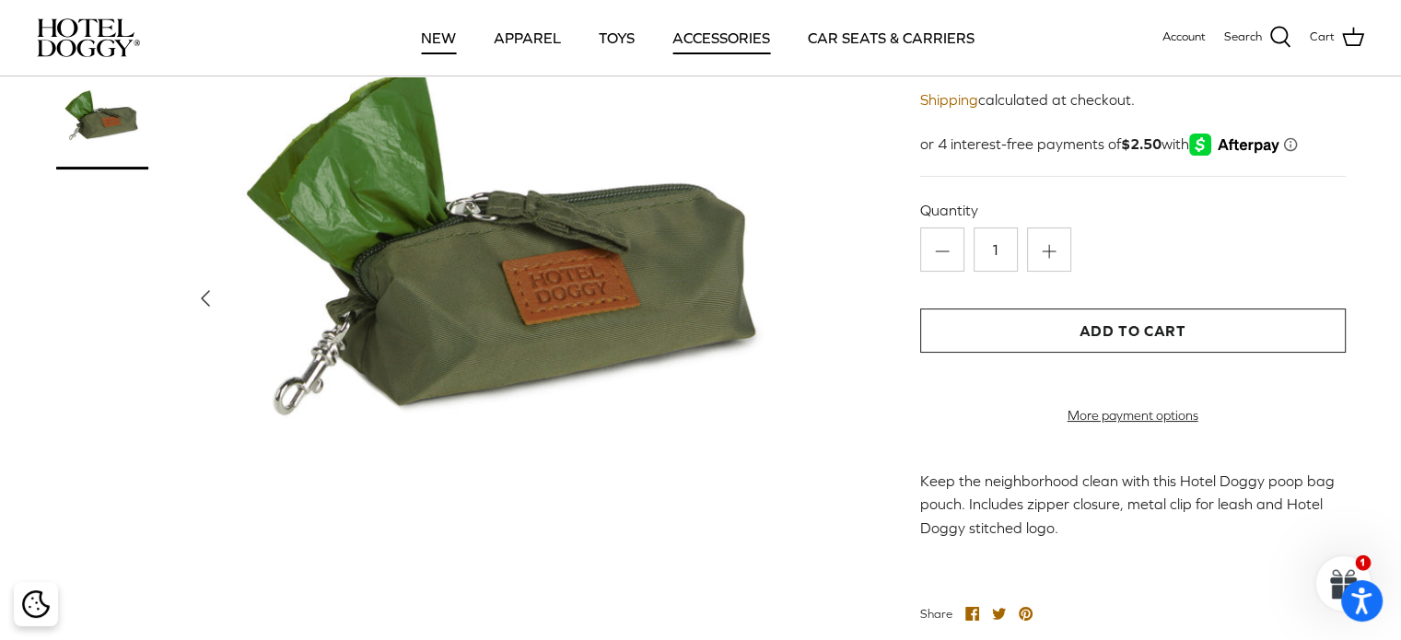
click at [438, 39] on link "NEW" at bounding box center [438, 37] width 68 height 63
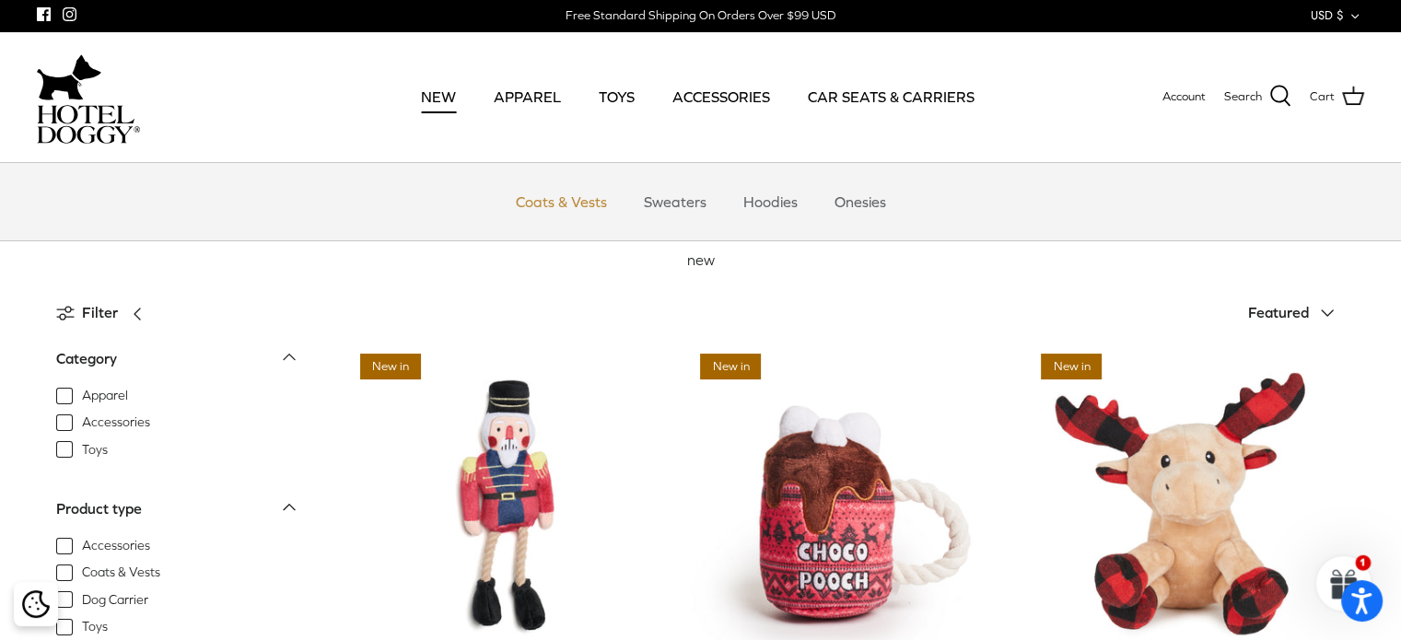
click at [558, 183] on link "Coats & Vests" at bounding box center [561, 201] width 124 height 55
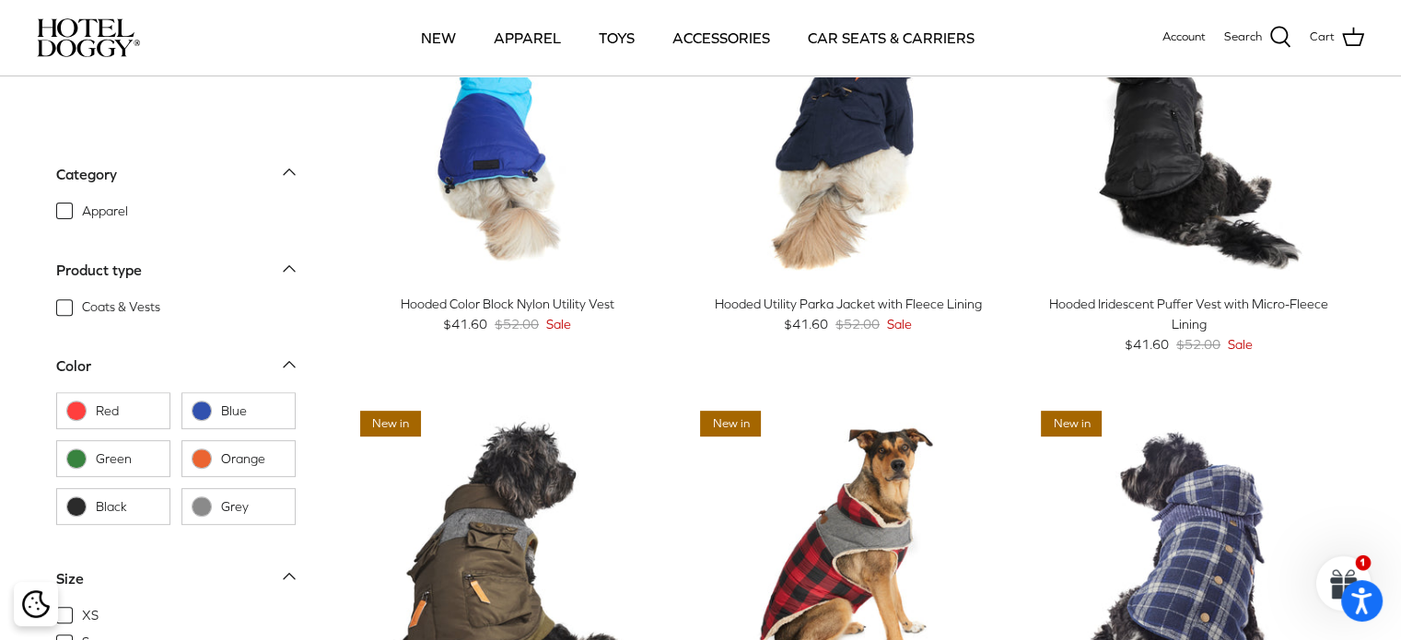
scroll to position [831, 0]
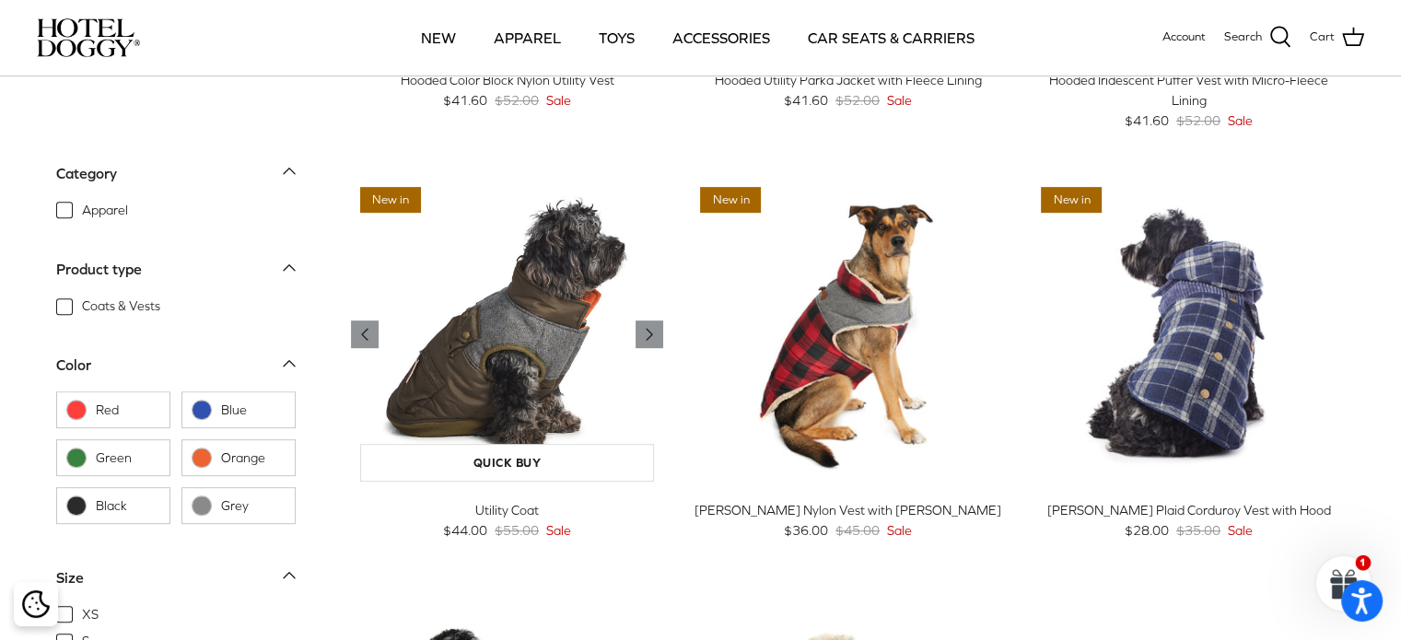
click at [527, 334] on img "Utility Coat" at bounding box center [507, 334] width 313 height 313
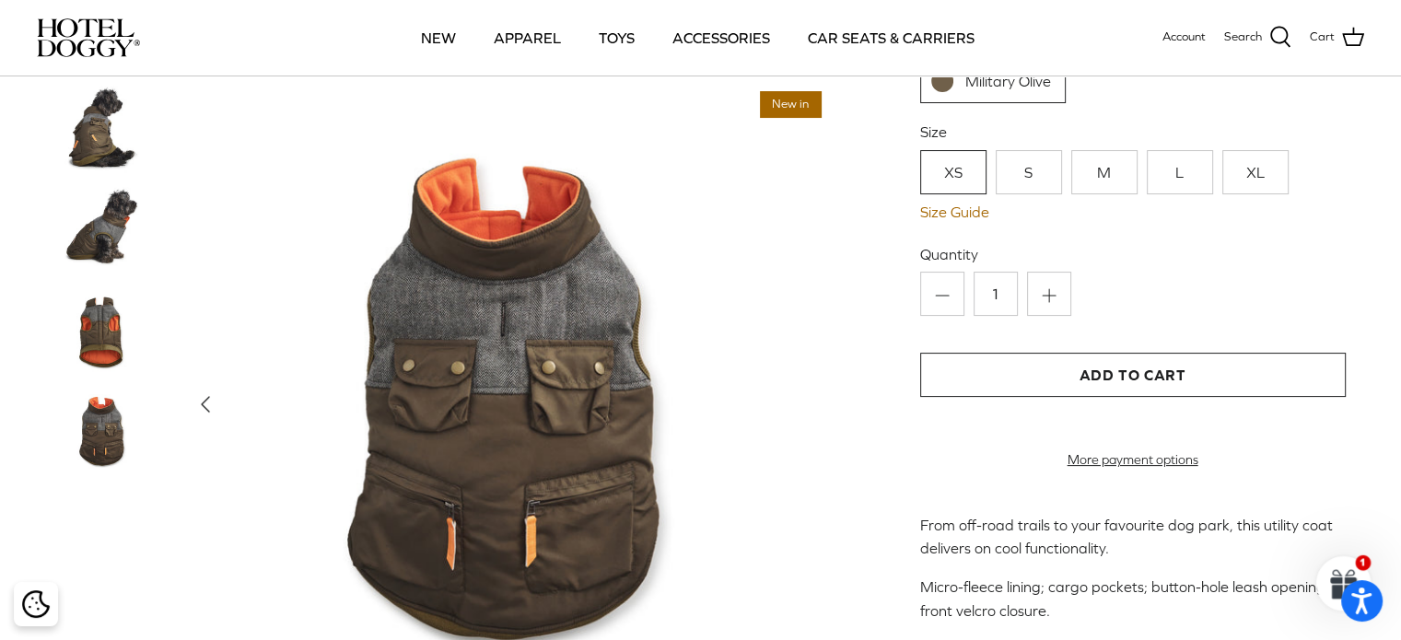
scroll to position [297, 0]
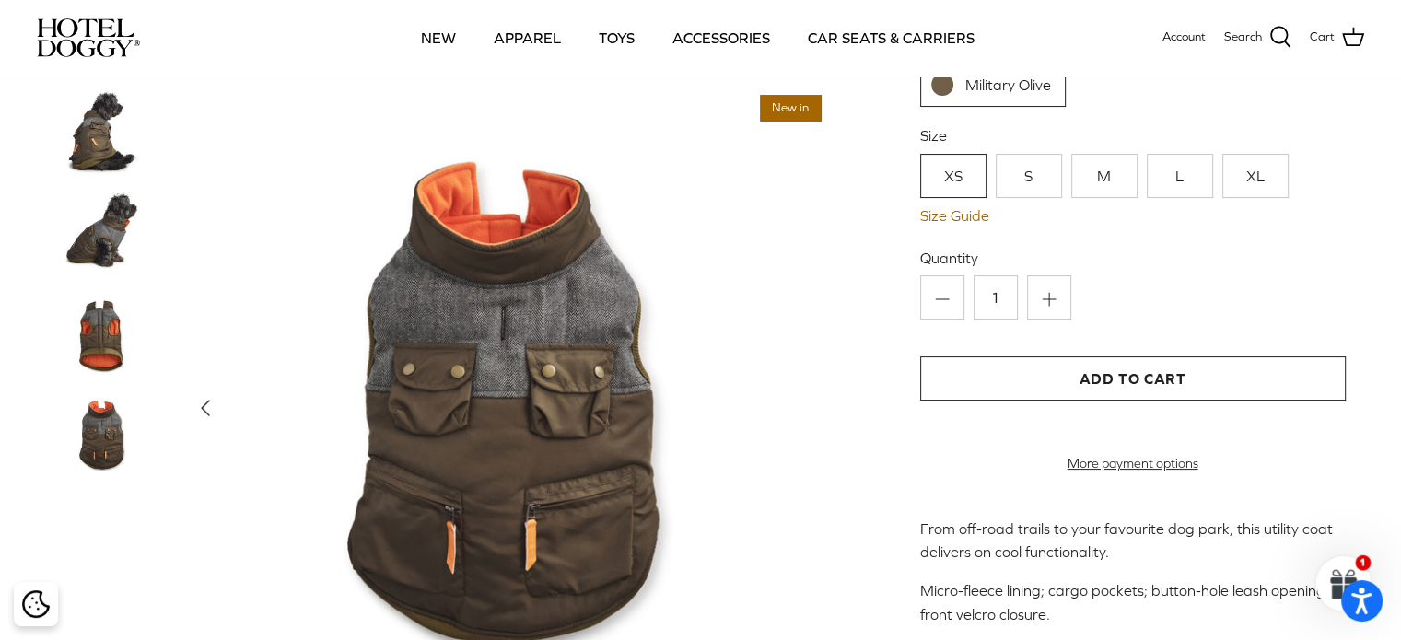
click at [1259, 191] on link "XL" at bounding box center [1256, 176] width 66 height 44
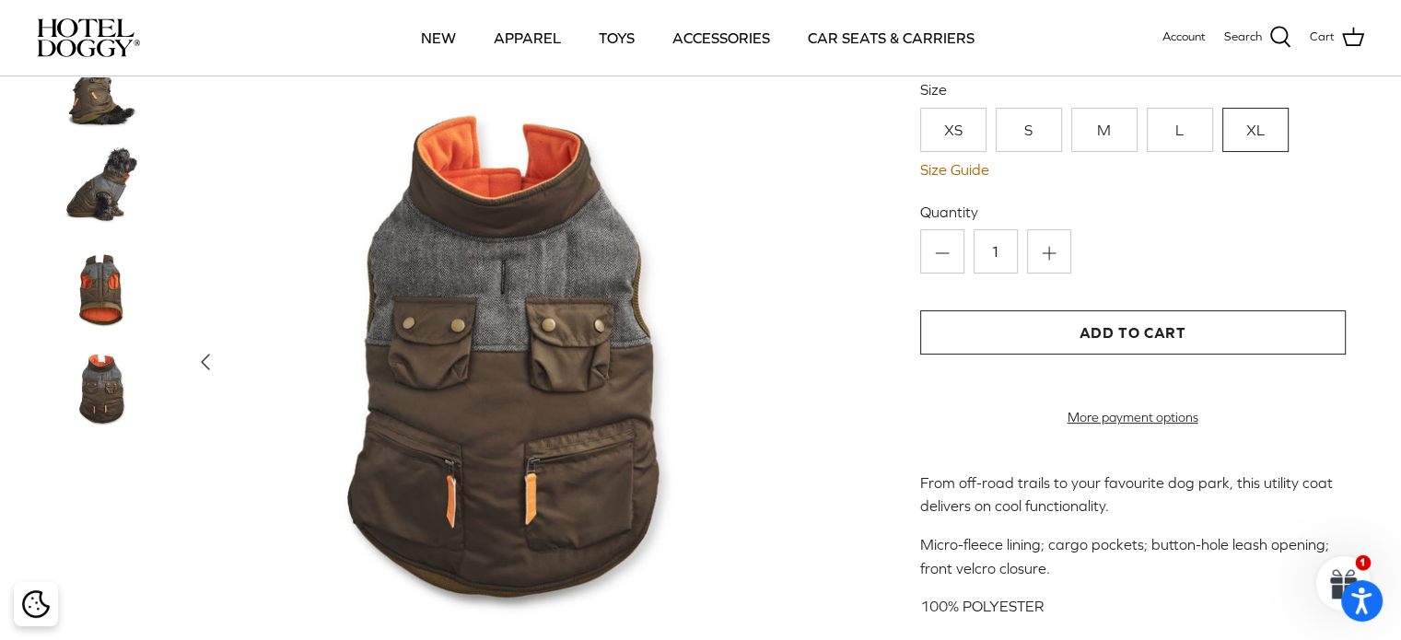
scroll to position [345, 0]
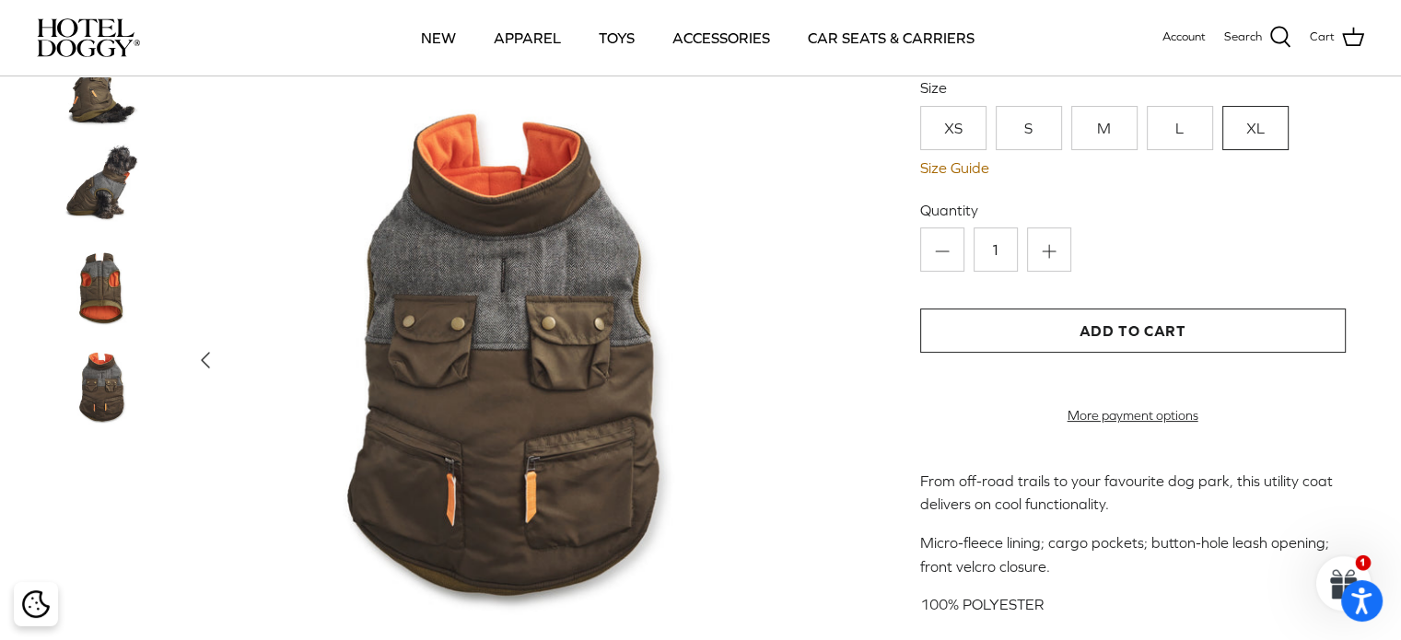
click at [202, 375] on icon "Left" at bounding box center [205, 360] width 29 height 29
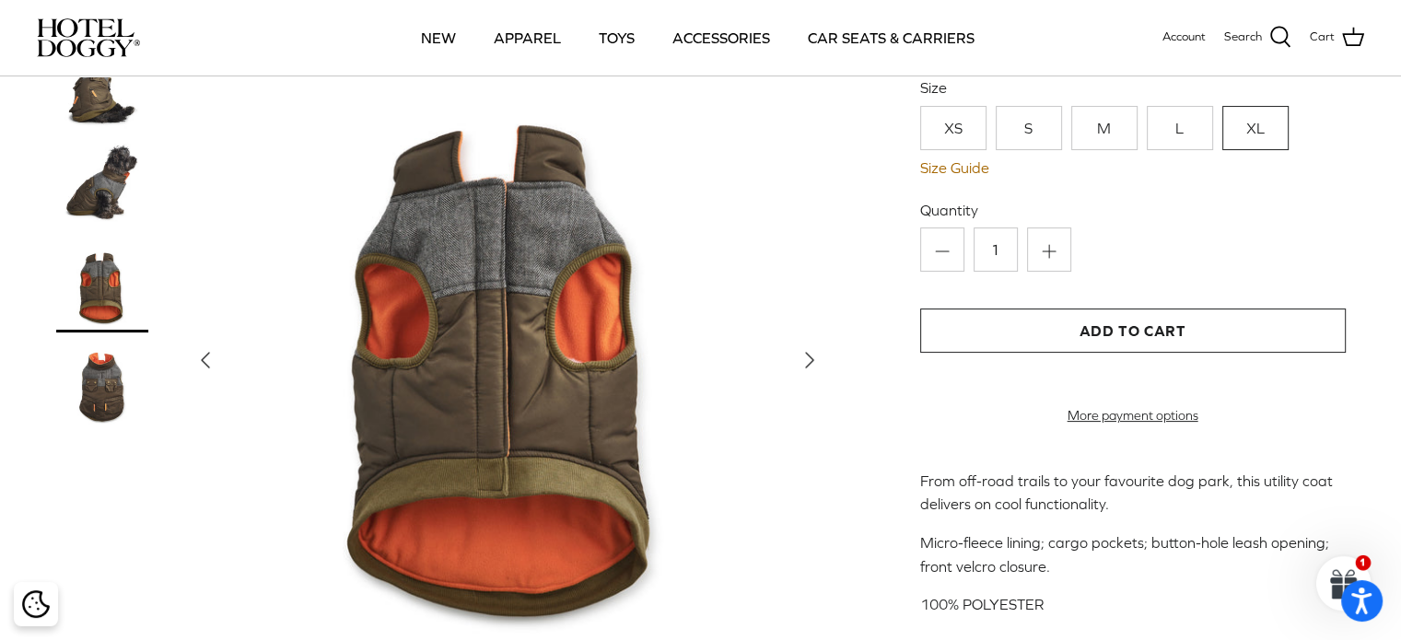
click at [202, 375] on icon "Left" at bounding box center [205, 360] width 29 height 29
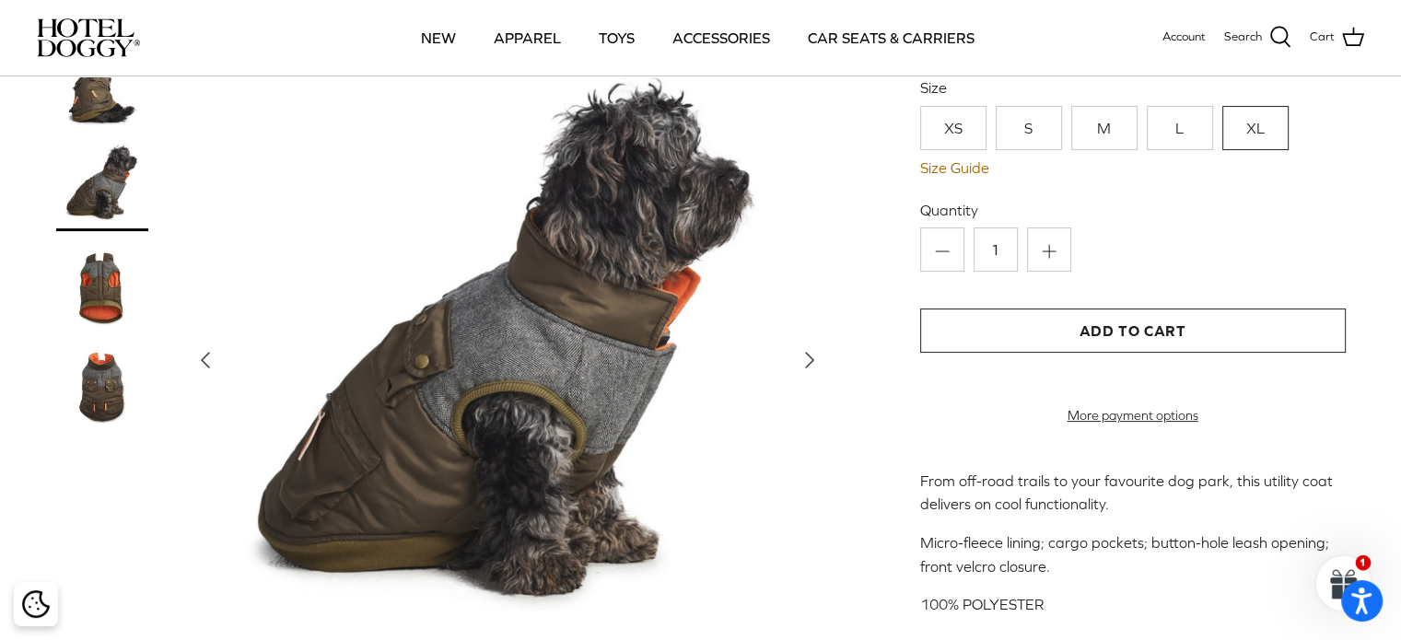
click at [202, 375] on icon "Left" at bounding box center [205, 360] width 29 height 29
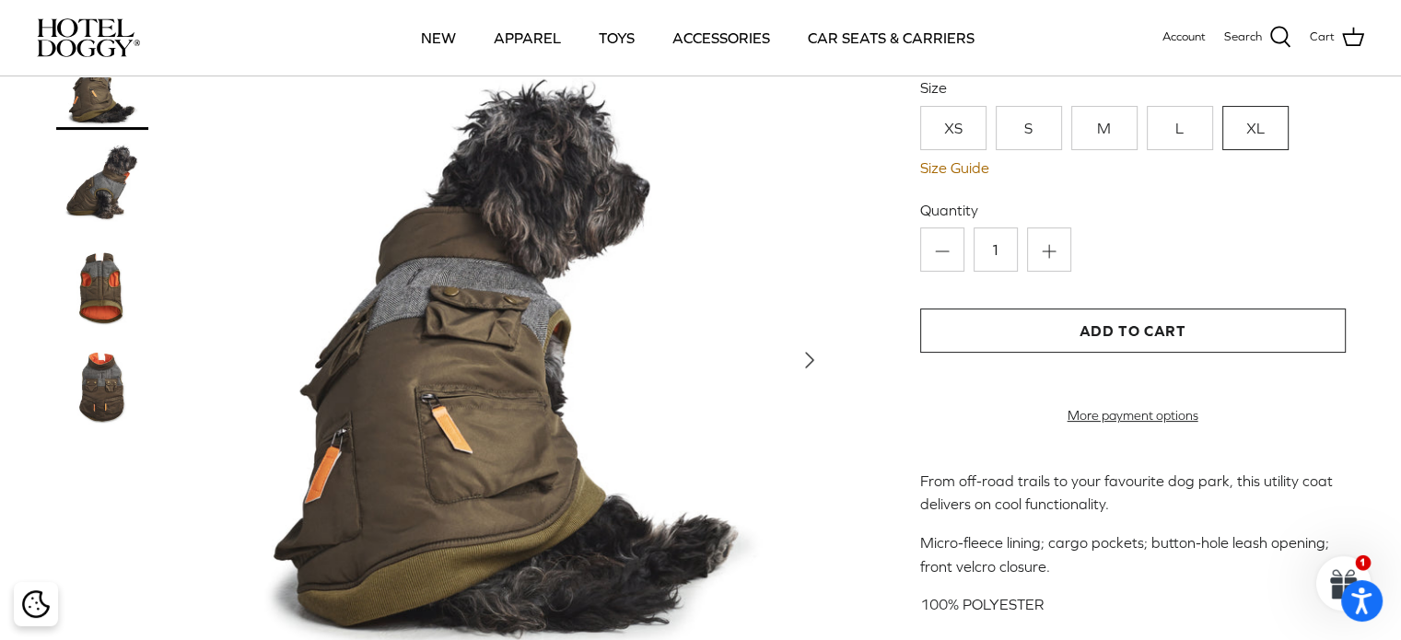
click at [202, 379] on img at bounding box center [507, 360] width 645 height 645
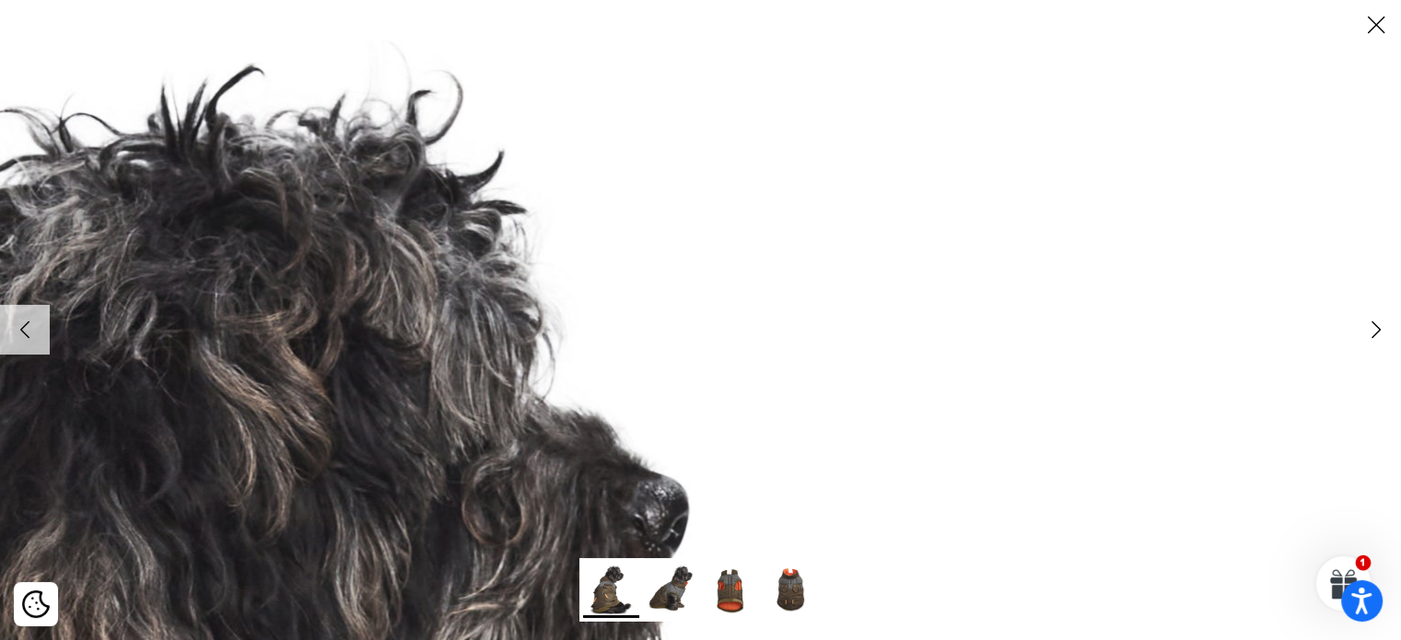
click at [1365, 34] on icon "Close" at bounding box center [1376, 24] width 31 height 31
